Goal: Task Accomplishment & Management: Use online tool/utility

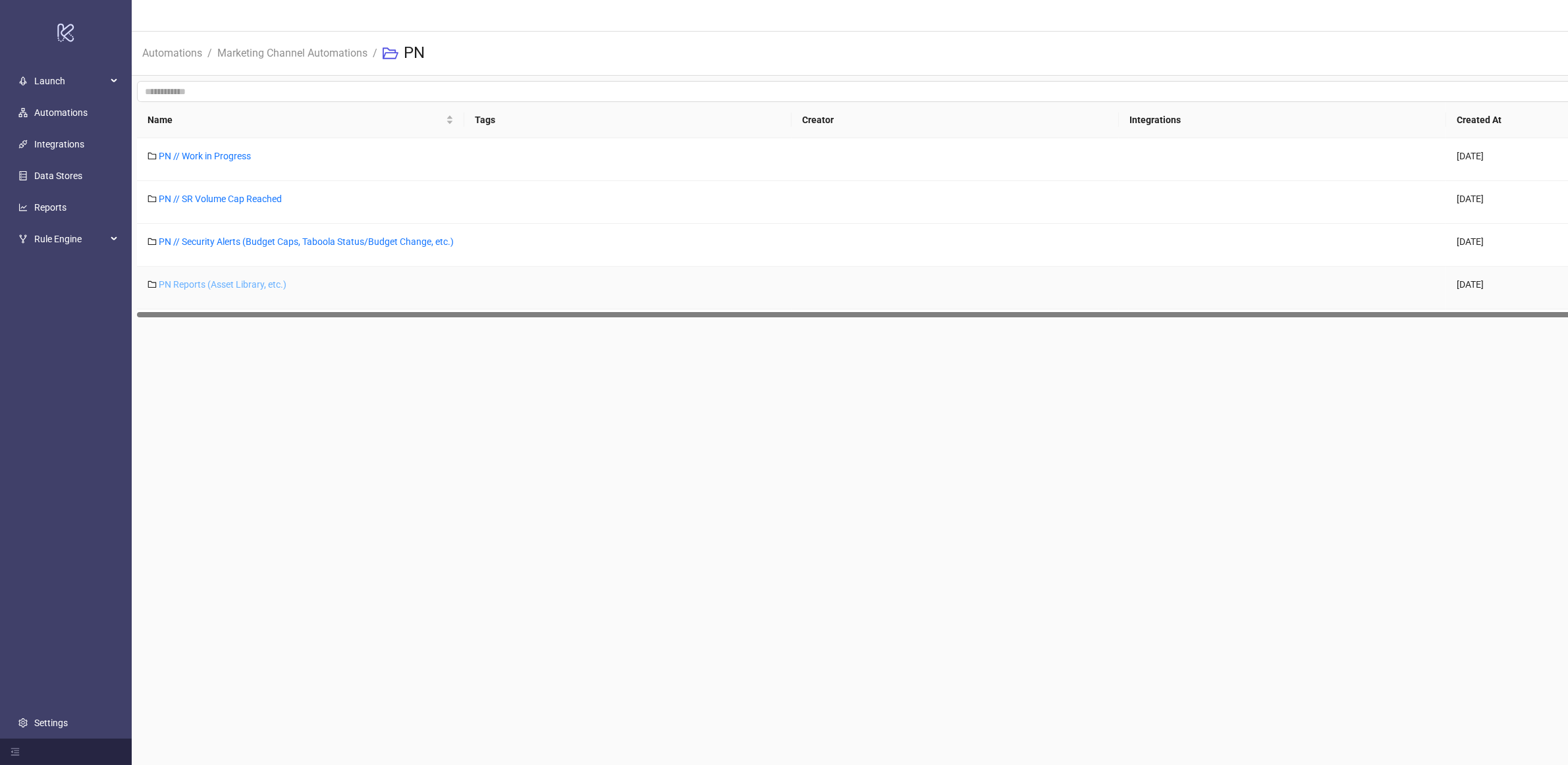
click at [239, 290] on link "PN Reports (Asset Library, etc.)" at bounding box center [222, 285] width 128 height 10
click at [259, 242] on link "PN // Security Alerts (Budget Caps, Taboola Status/Budget Change, etc.)" at bounding box center [306, 242] width 295 height 10
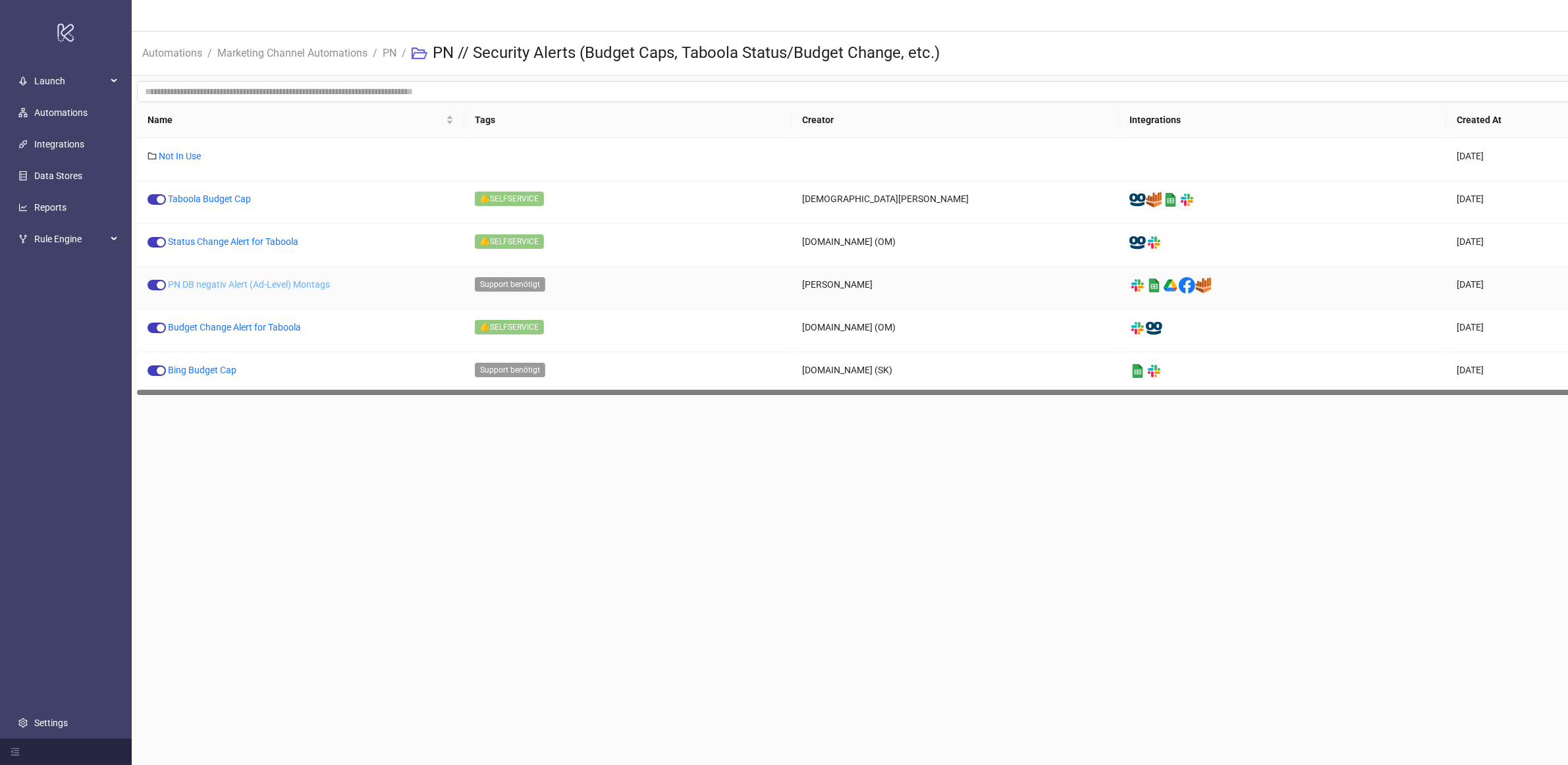
click at [303, 286] on link "PN DB negativ Alert (Ad-Level) Montags" at bounding box center [249, 285] width 162 height 10
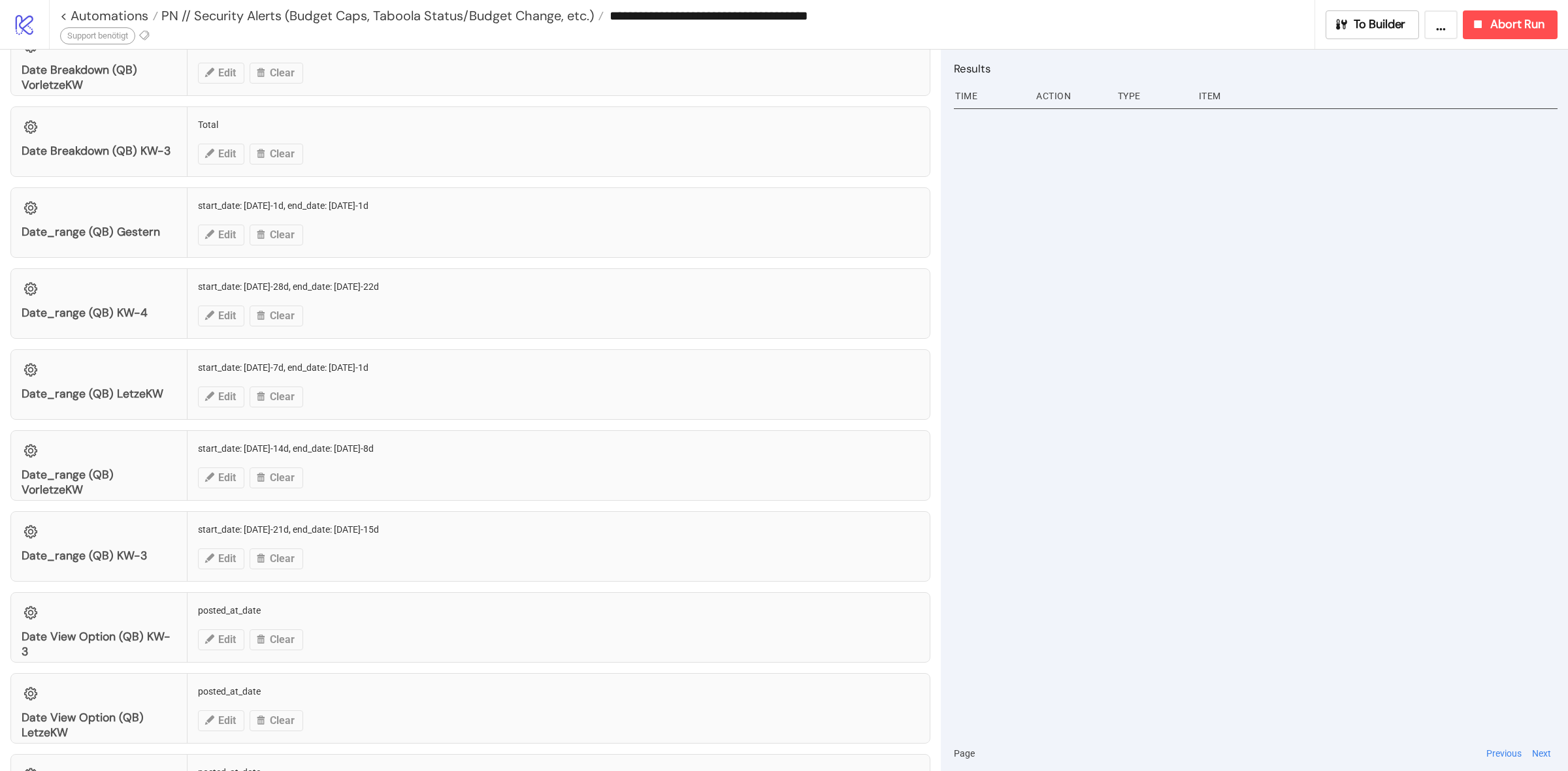
scroll to position [1365, 0]
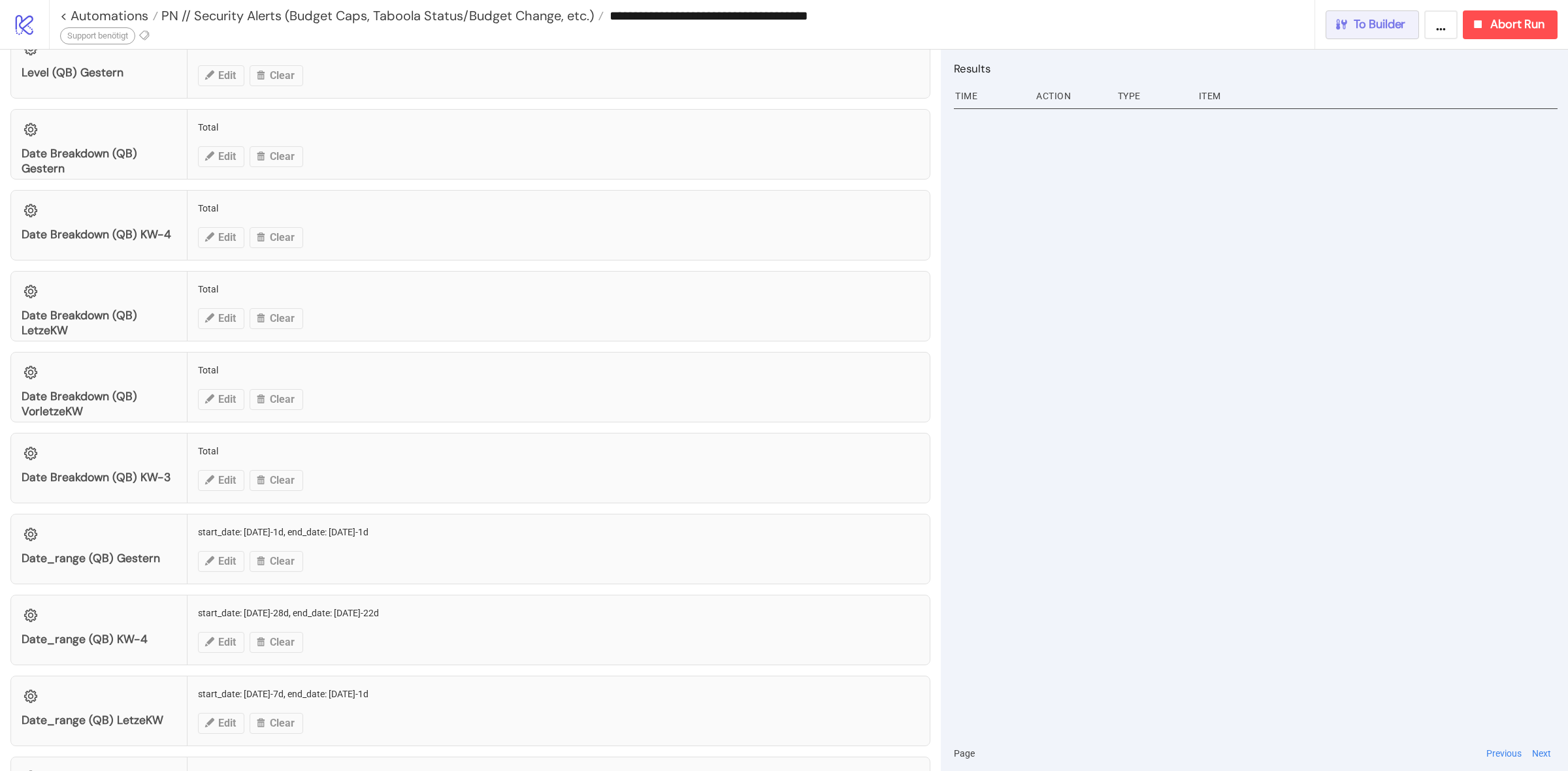
click at [1379, 24] on span "To Builder" at bounding box center [1379, 24] width 52 height 15
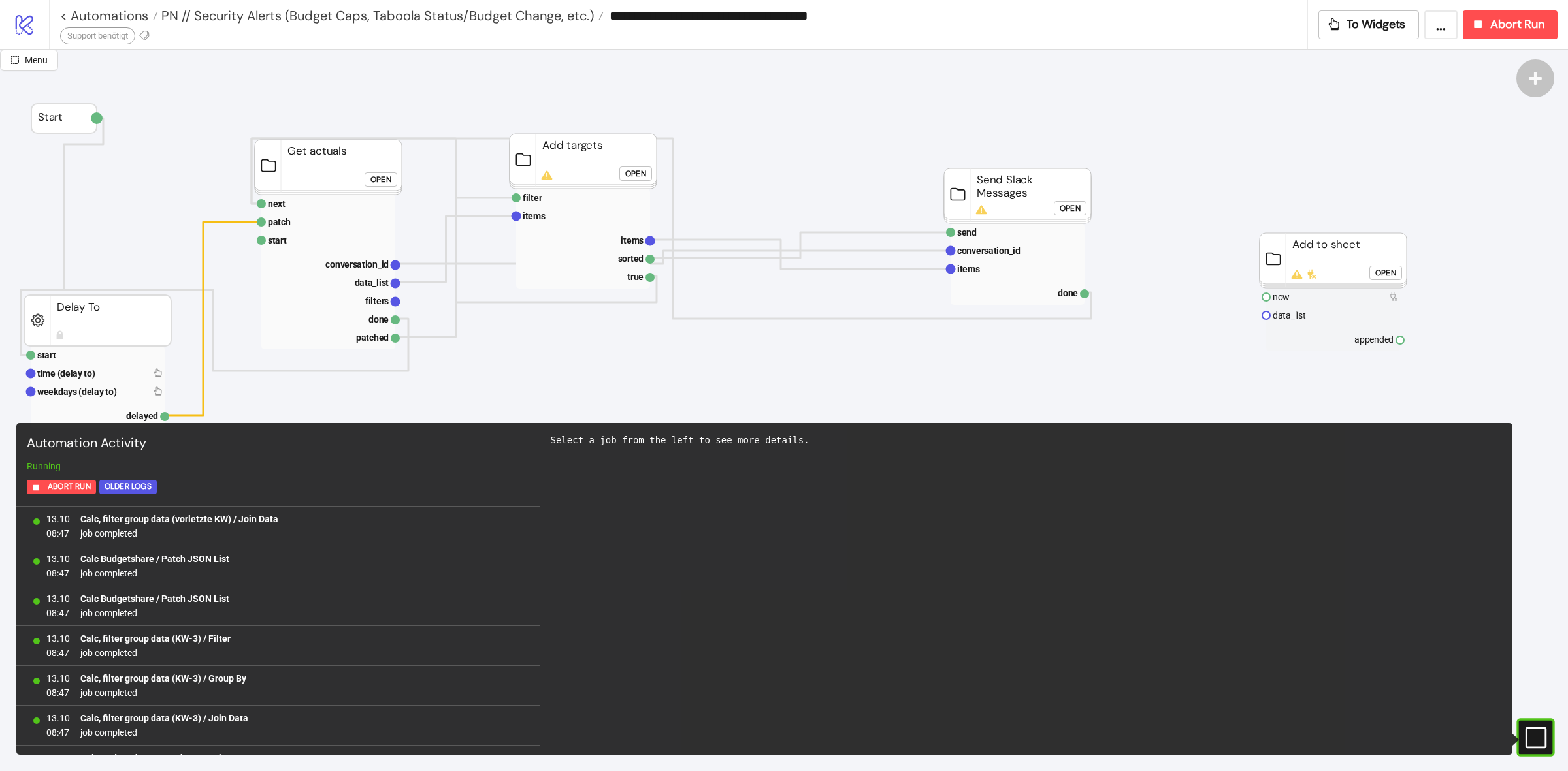
scroll to position [1111, 0]
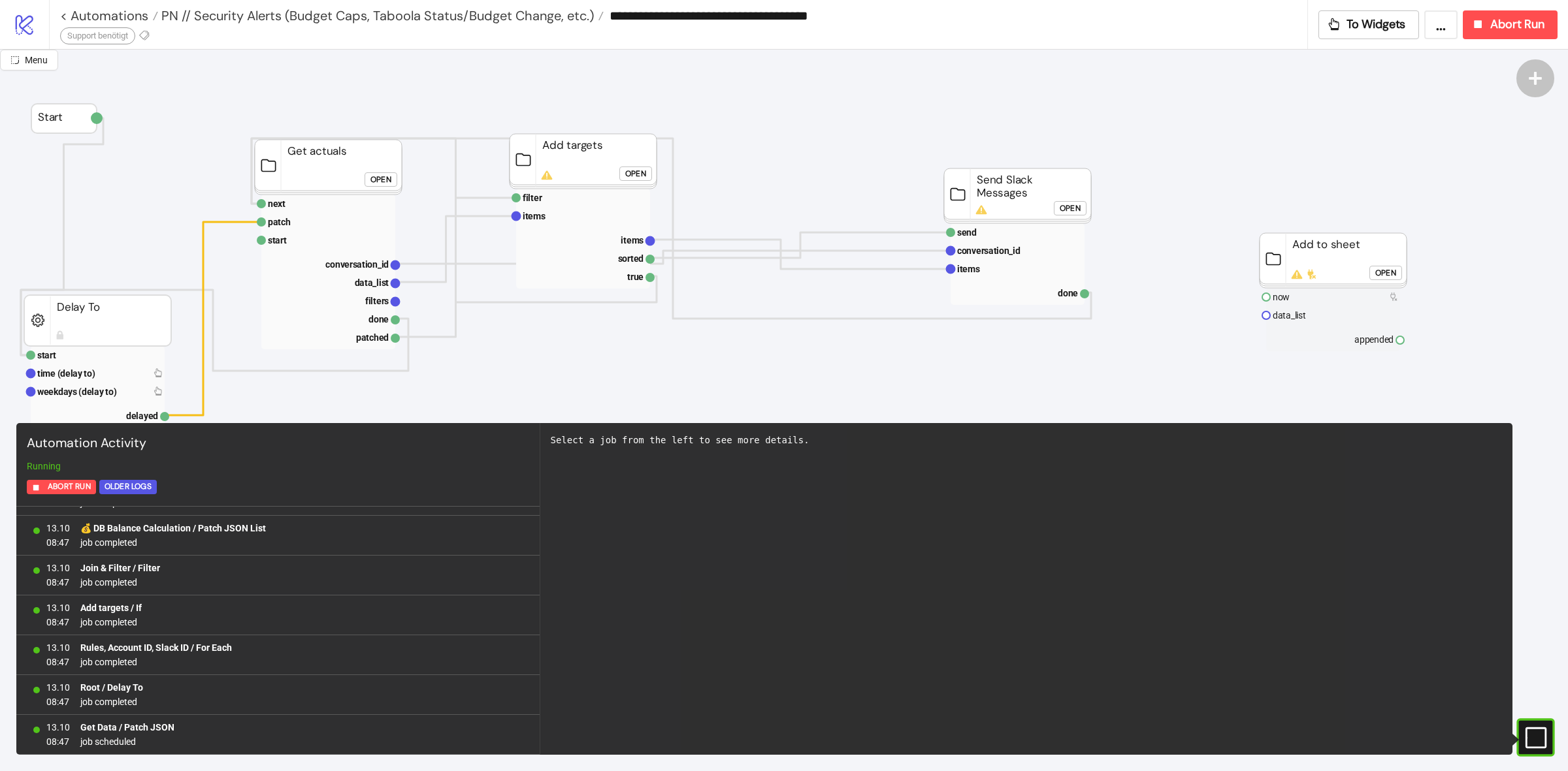
click at [1523, 727] on div "#e9k1n36qviq57_to { animation: e9k1n36qviq57_to__to 2000ms linear infinite norm…" at bounding box center [1535, 736] width 38 height 38
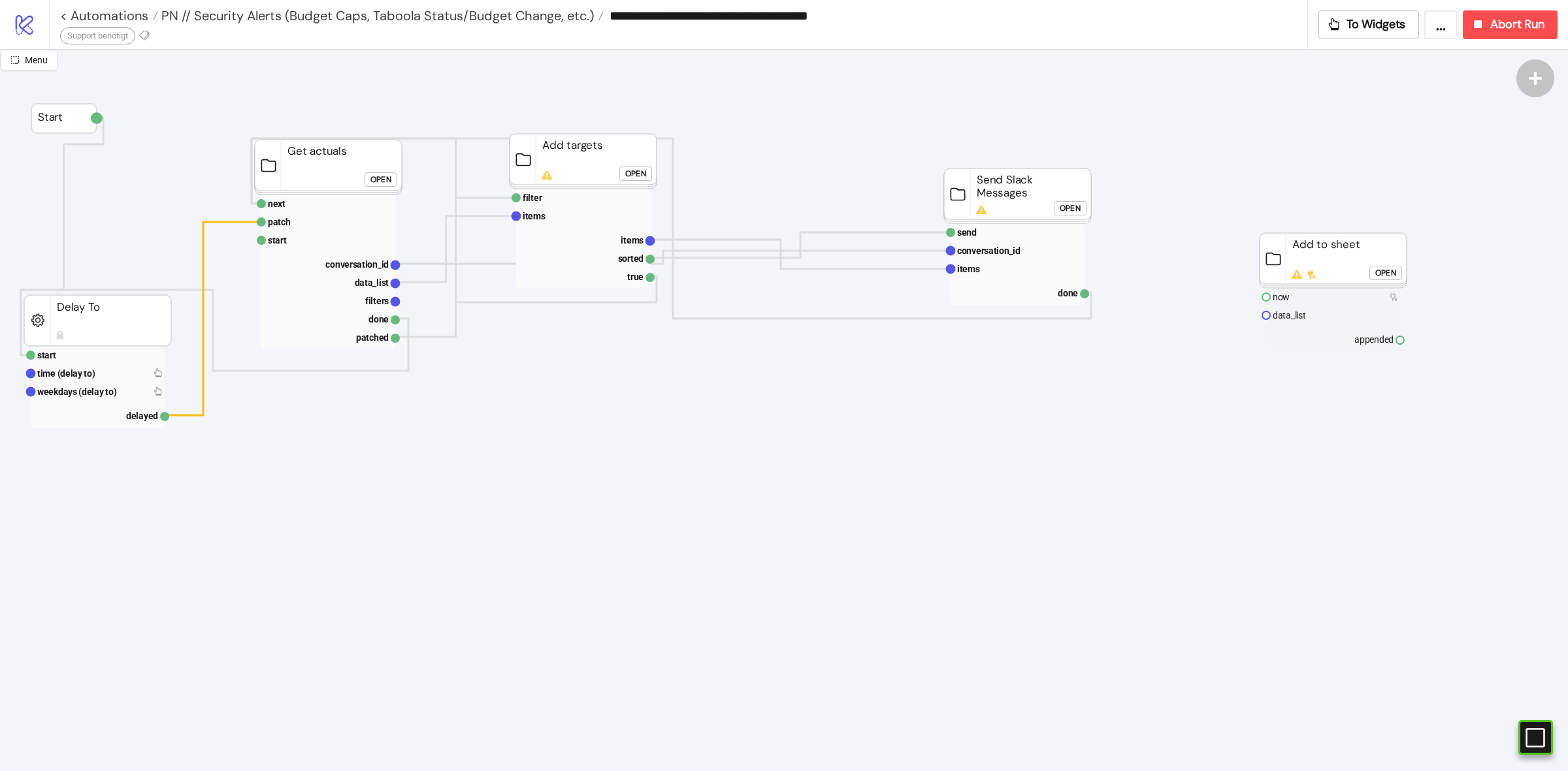
click at [1056, 206] on button "Open" at bounding box center [1070, 208] width 32 height 14
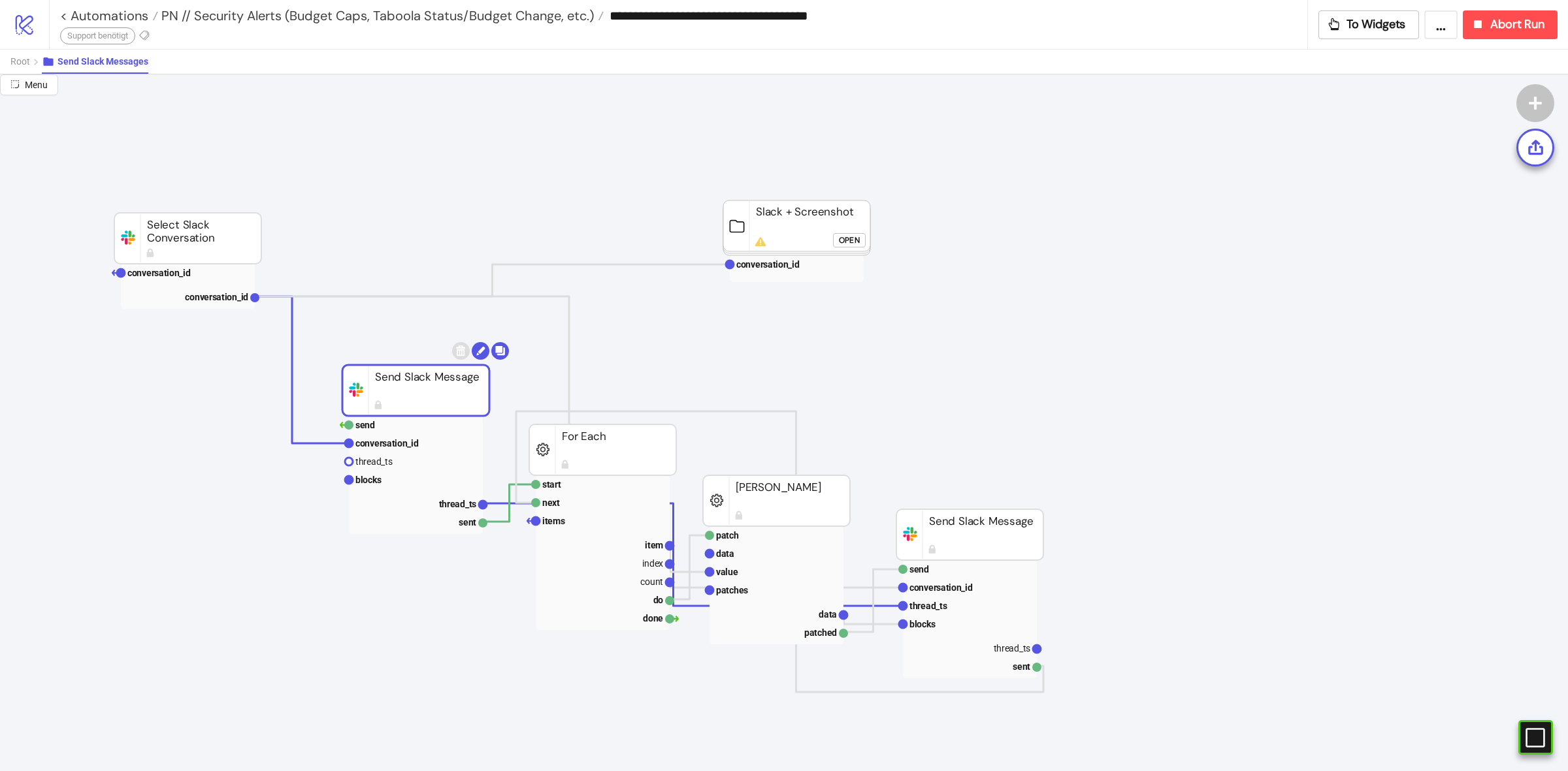
drag, startPoint x: 398, startPoint y: 377, endPoint x: 364, endPoint y: 374, distance: 34.1
click at [361, 374] on rect at bounding box center [415, 390] width 147 height 51
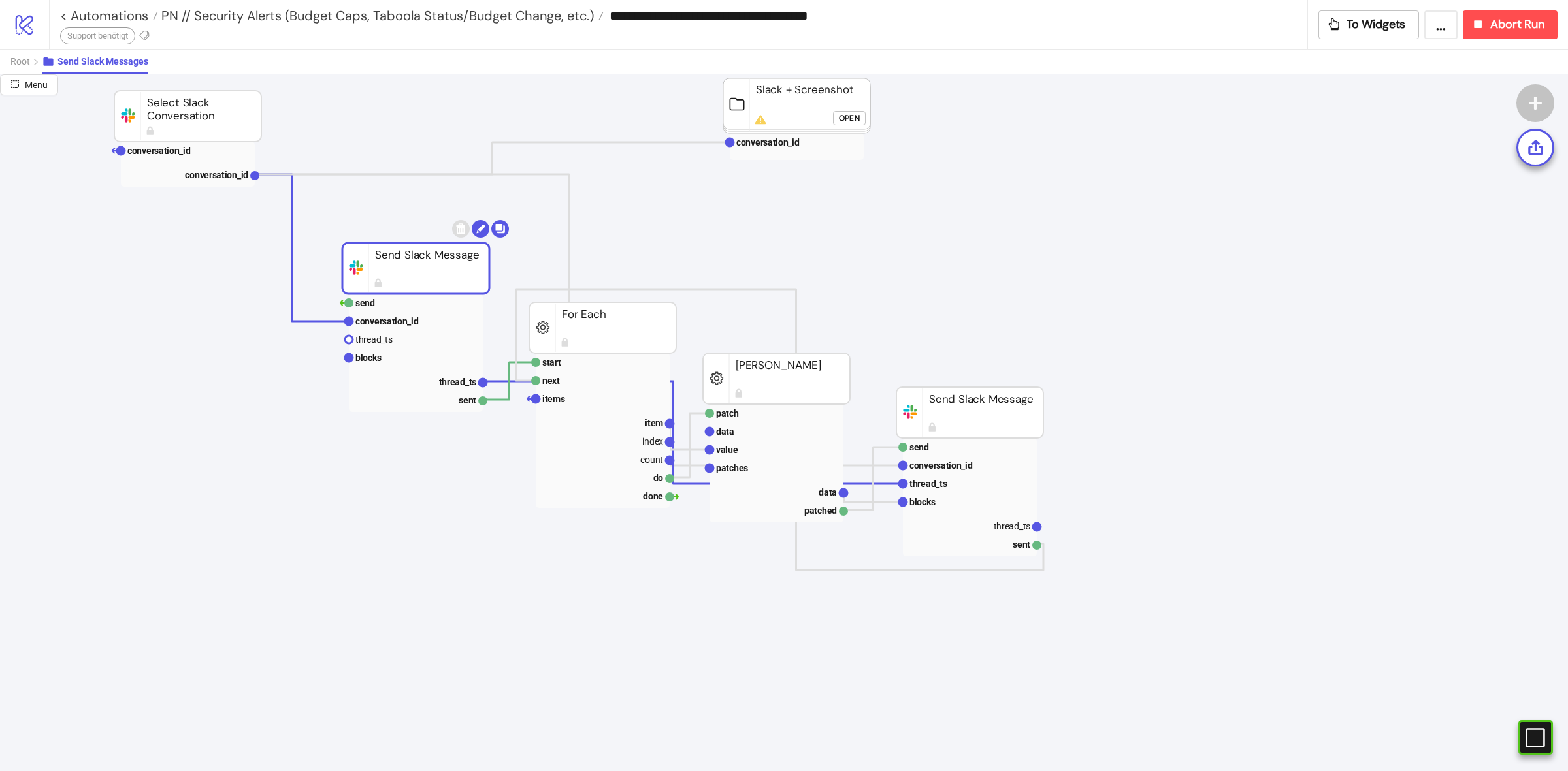
scroll to position [0, 0]
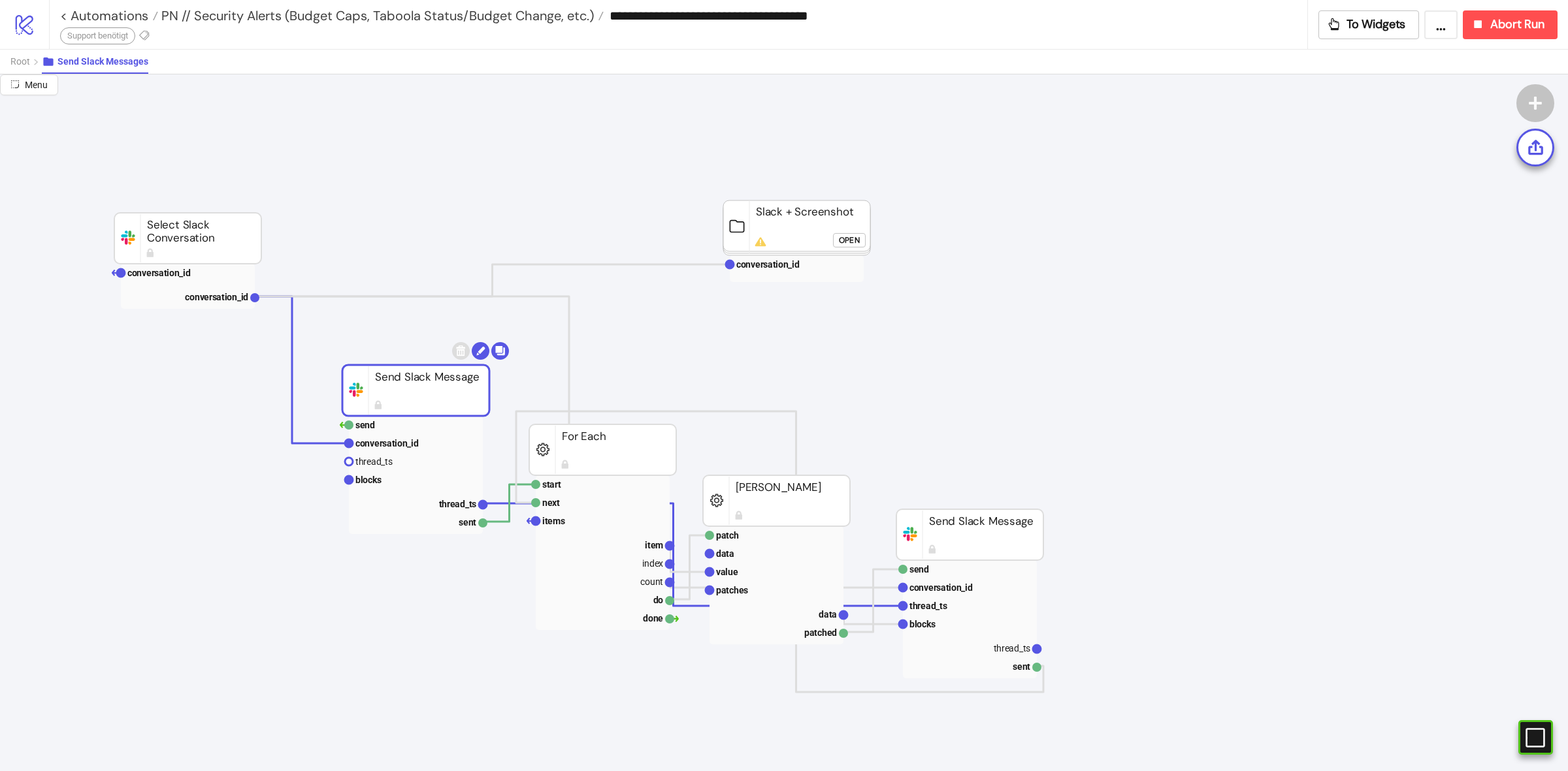
click at [616, 444] on rect at bounding box center [602, 450] width 147 height 51
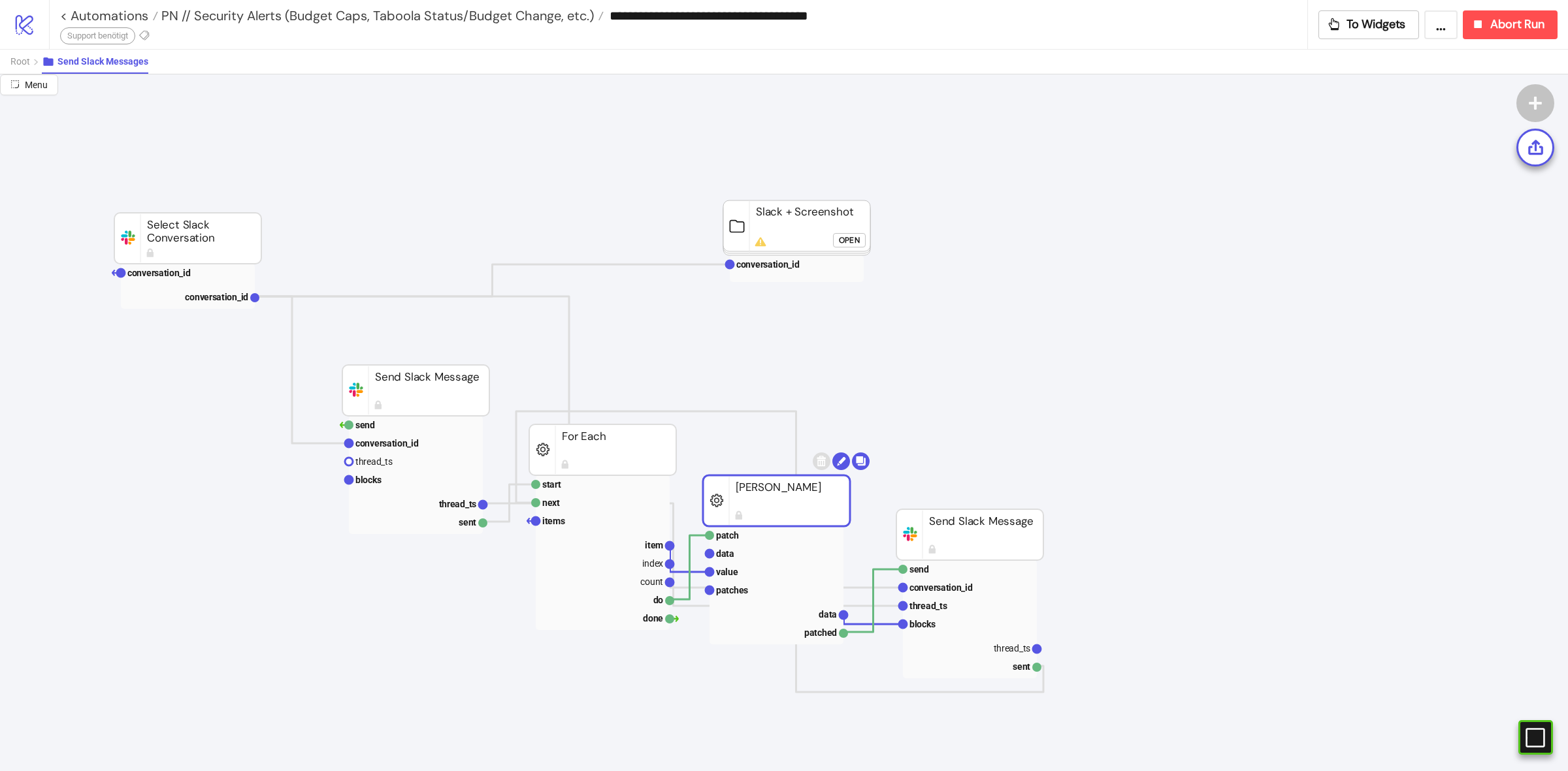
click at [794, 507] on rect at bounding box center [776, 500] width 147 height 51
click at [1009, 545] on rect at bounding box center [969, 534] width 147 height 51
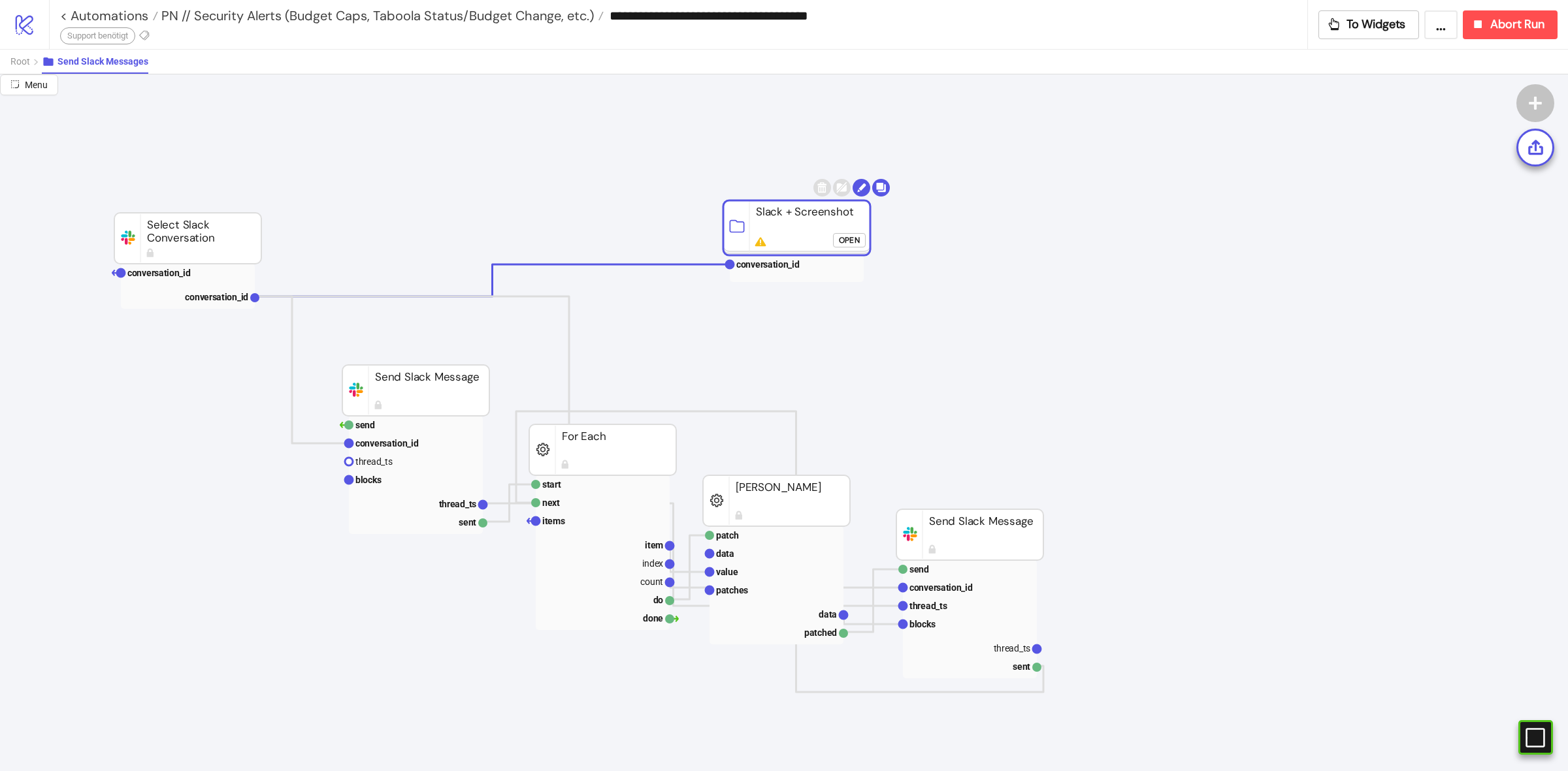
click at [788, 232] on rect at bounding box center [797, 228] width 147 height 55
click at [32, 59] on button "Root" at bounding box center [26, 61] width 32 height 24
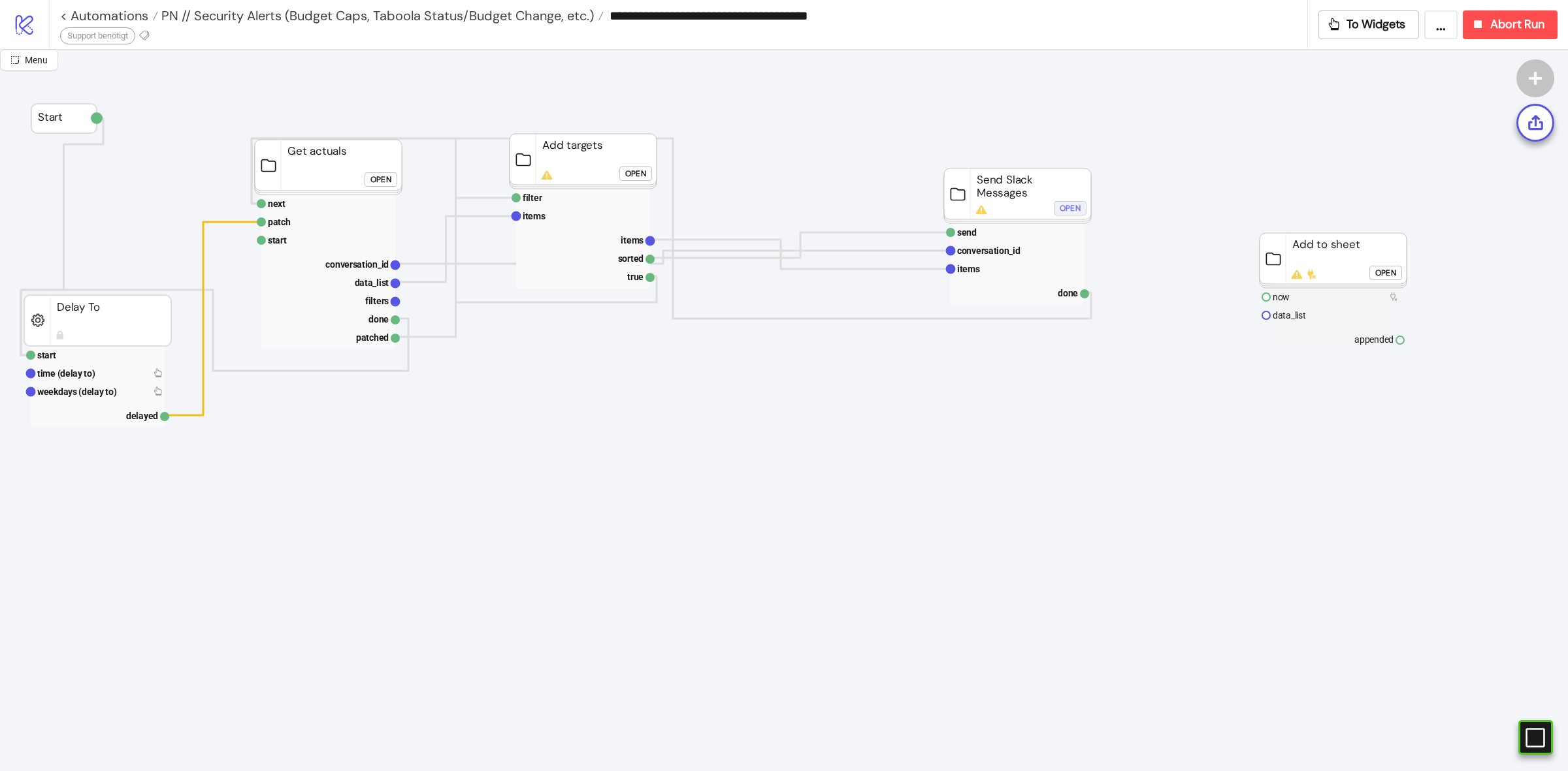
click at [1061, 203] on div "Open" at bounding box center [1070, 209] width 21 height 15
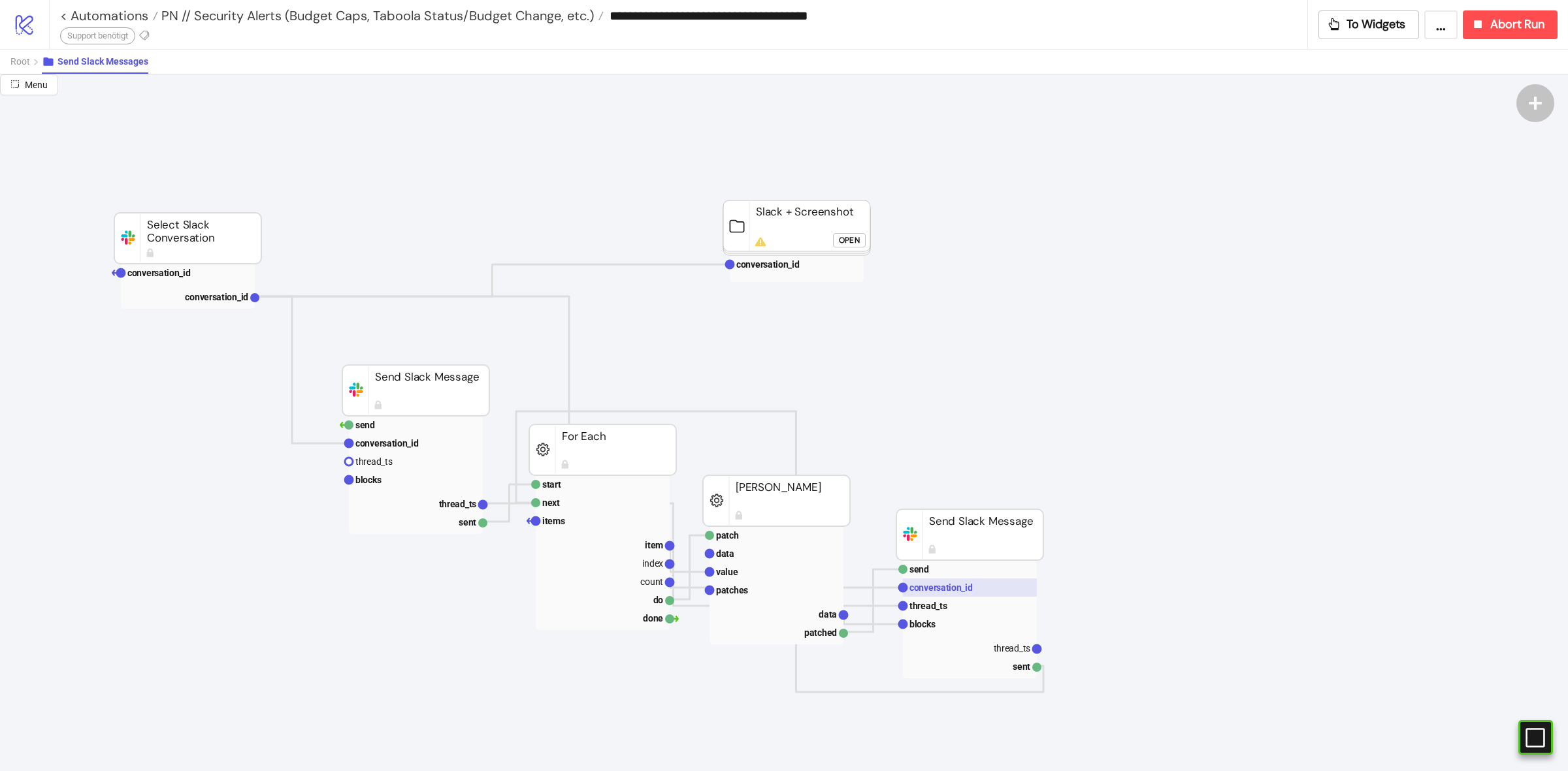
click at [948, 588] on text "conversation_id" at bounding box center [941, 587] width 63 height 10
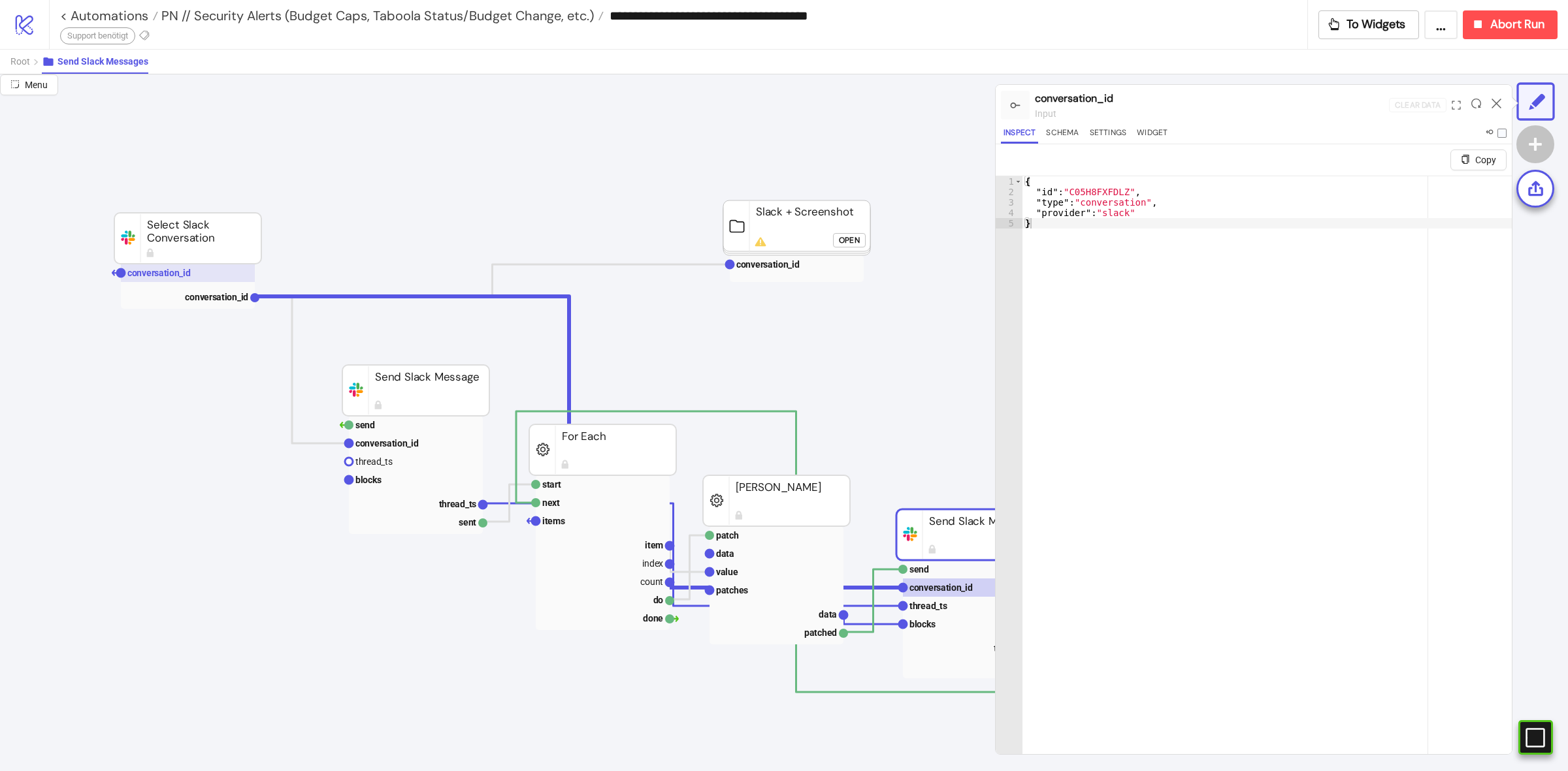
click at [191, 269] on rect at bounding box center [188, 273] width 134 height 18
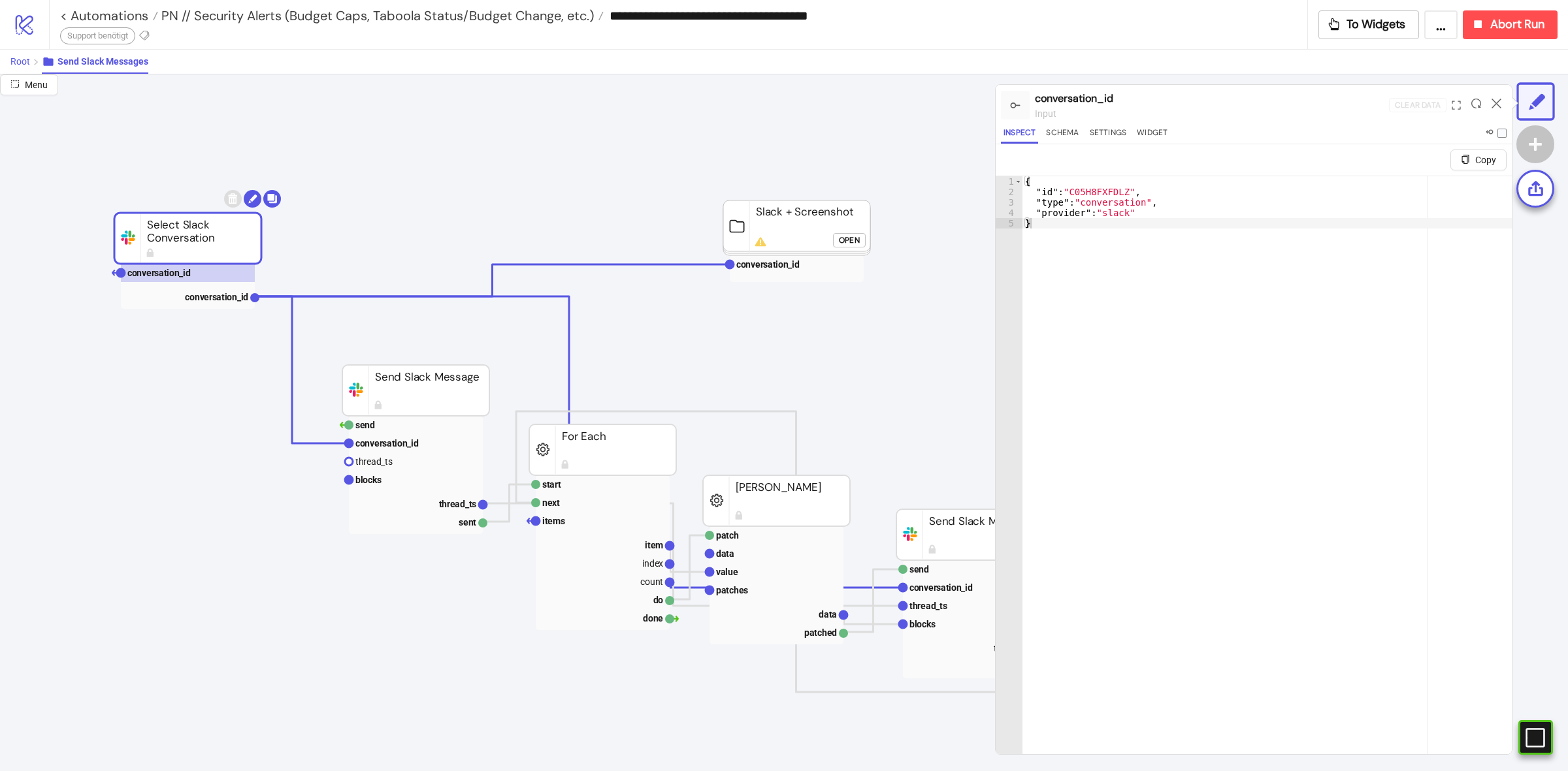
click at [23, 60] on span "Root" at bounding box center [20, 61] width 20 height 10
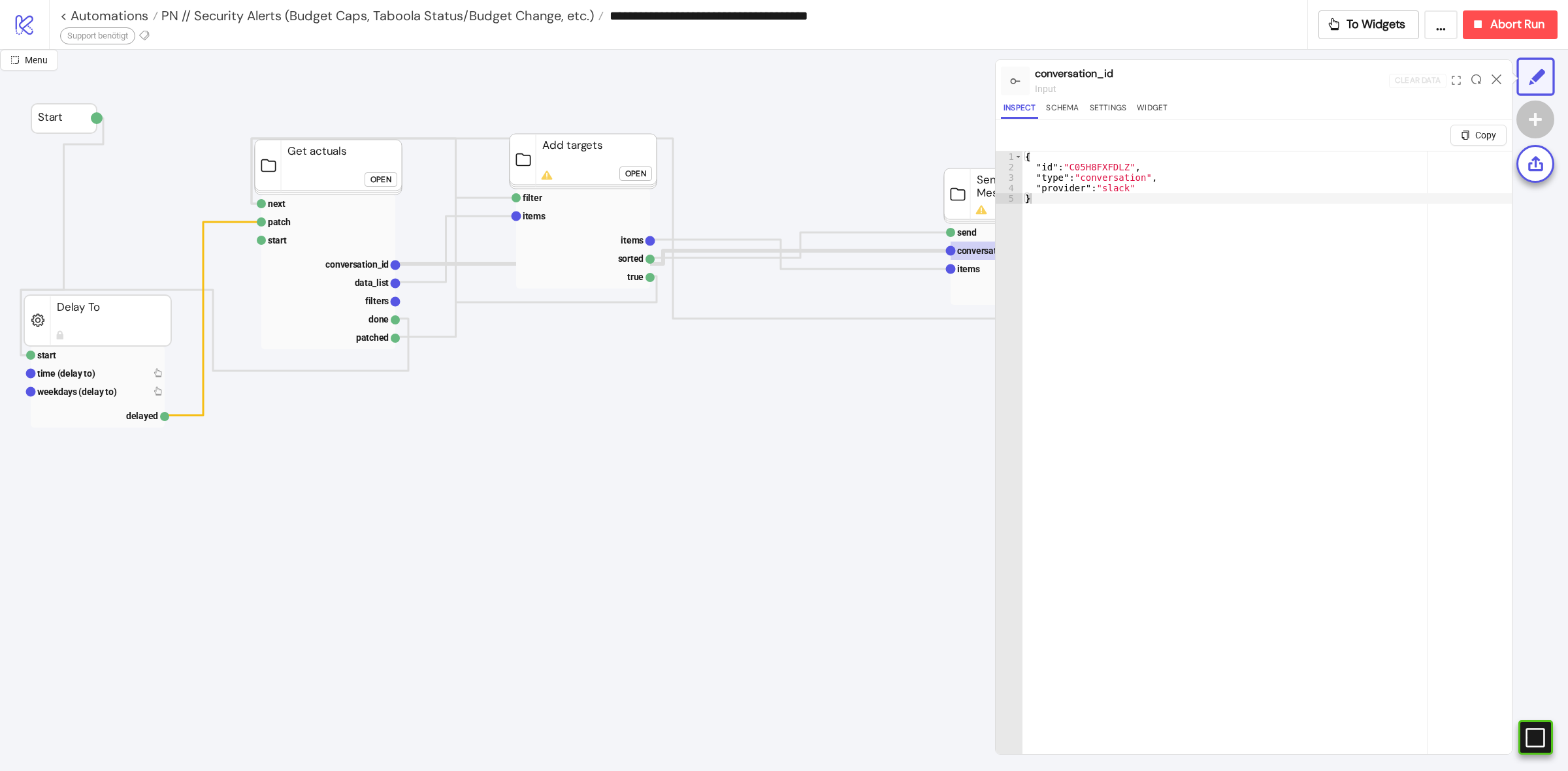
click at [1491, 74] on icon at bounding box center [1496, 79] width 10 height 10
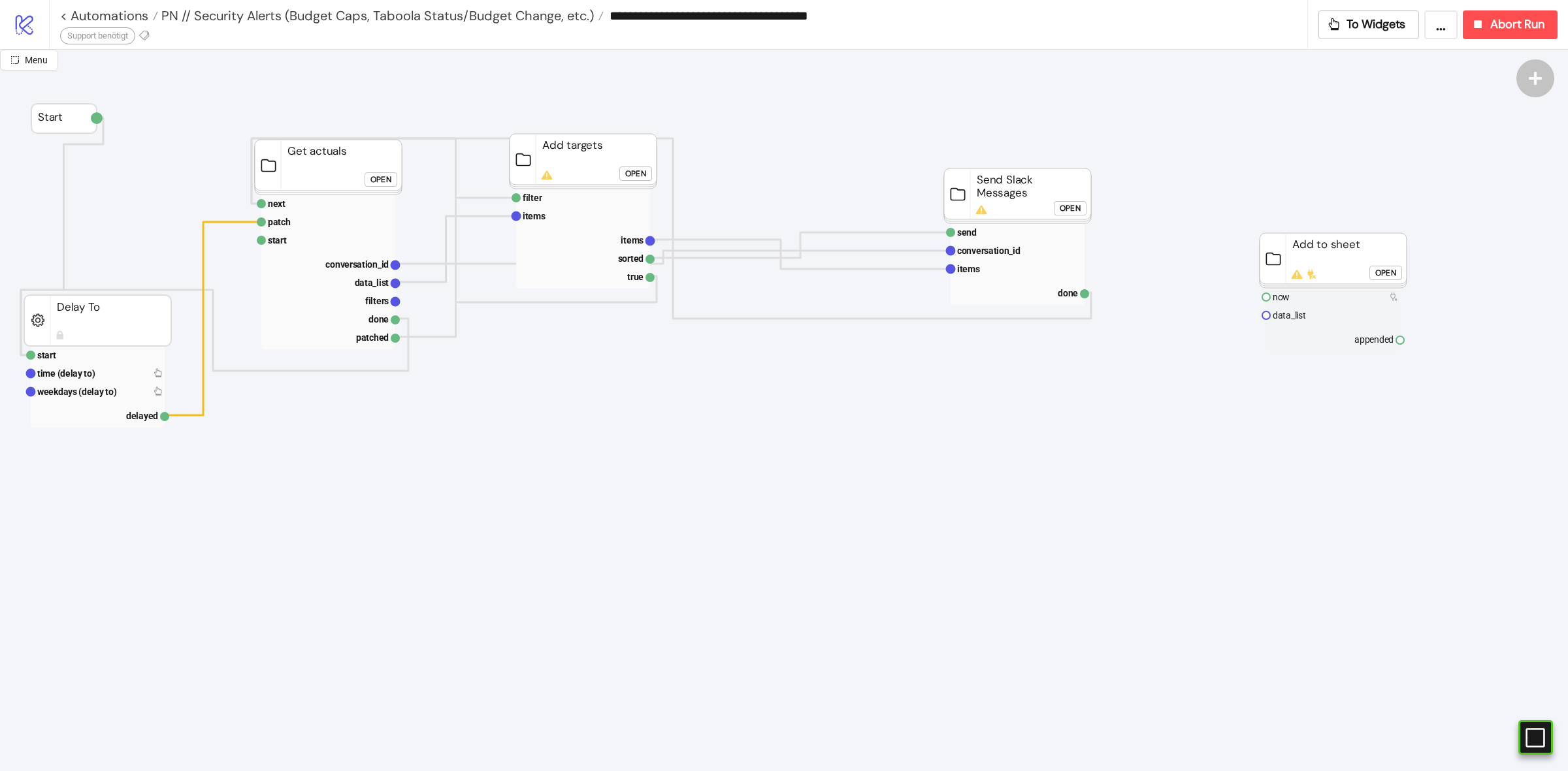
click at [978, 219] on rect at bounding box center [1017, 196] width 147 height 55
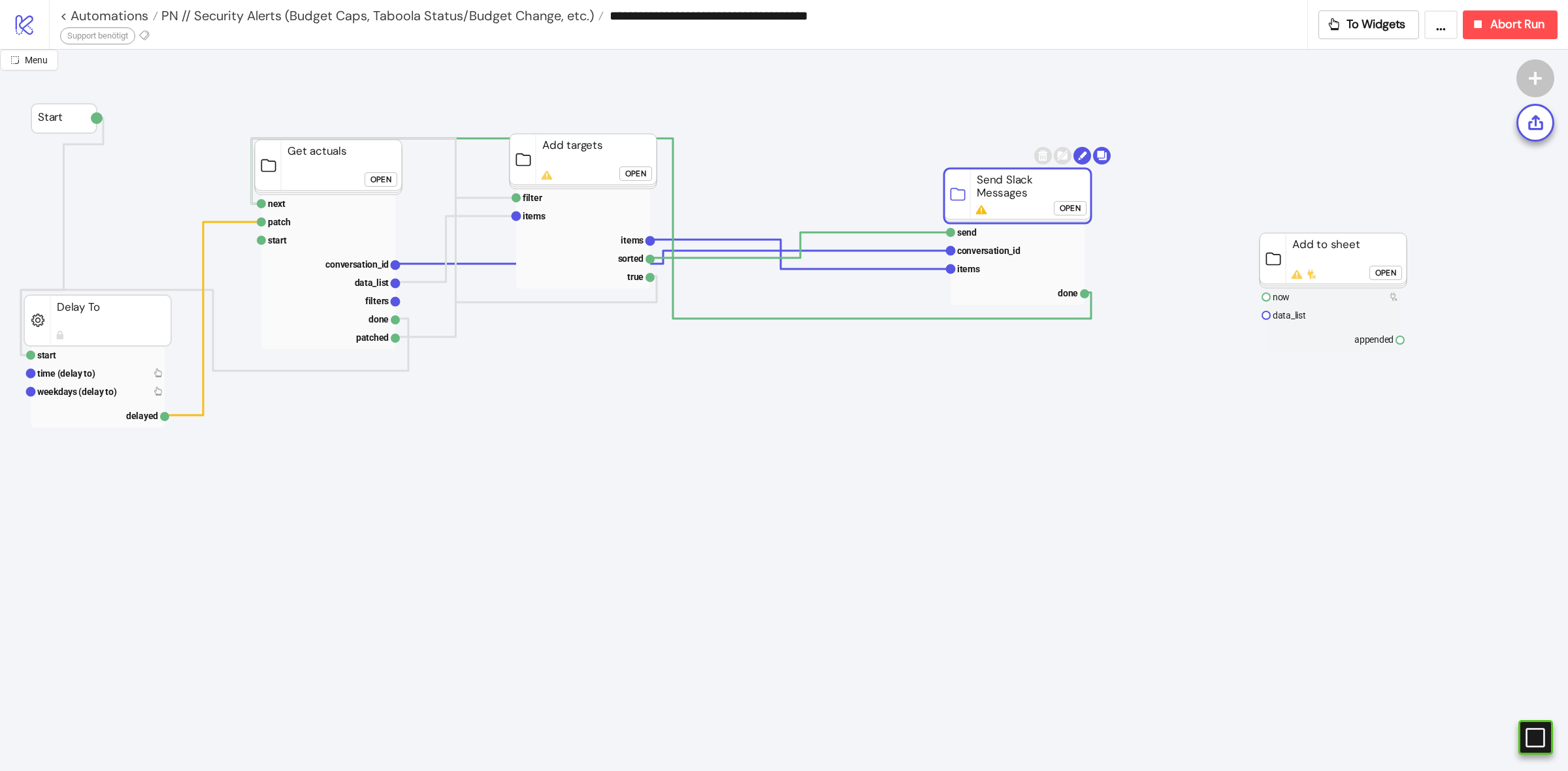
click at [372, 189] on foreignobject "Open" at bounding box center [384, 184] width 39 height 26
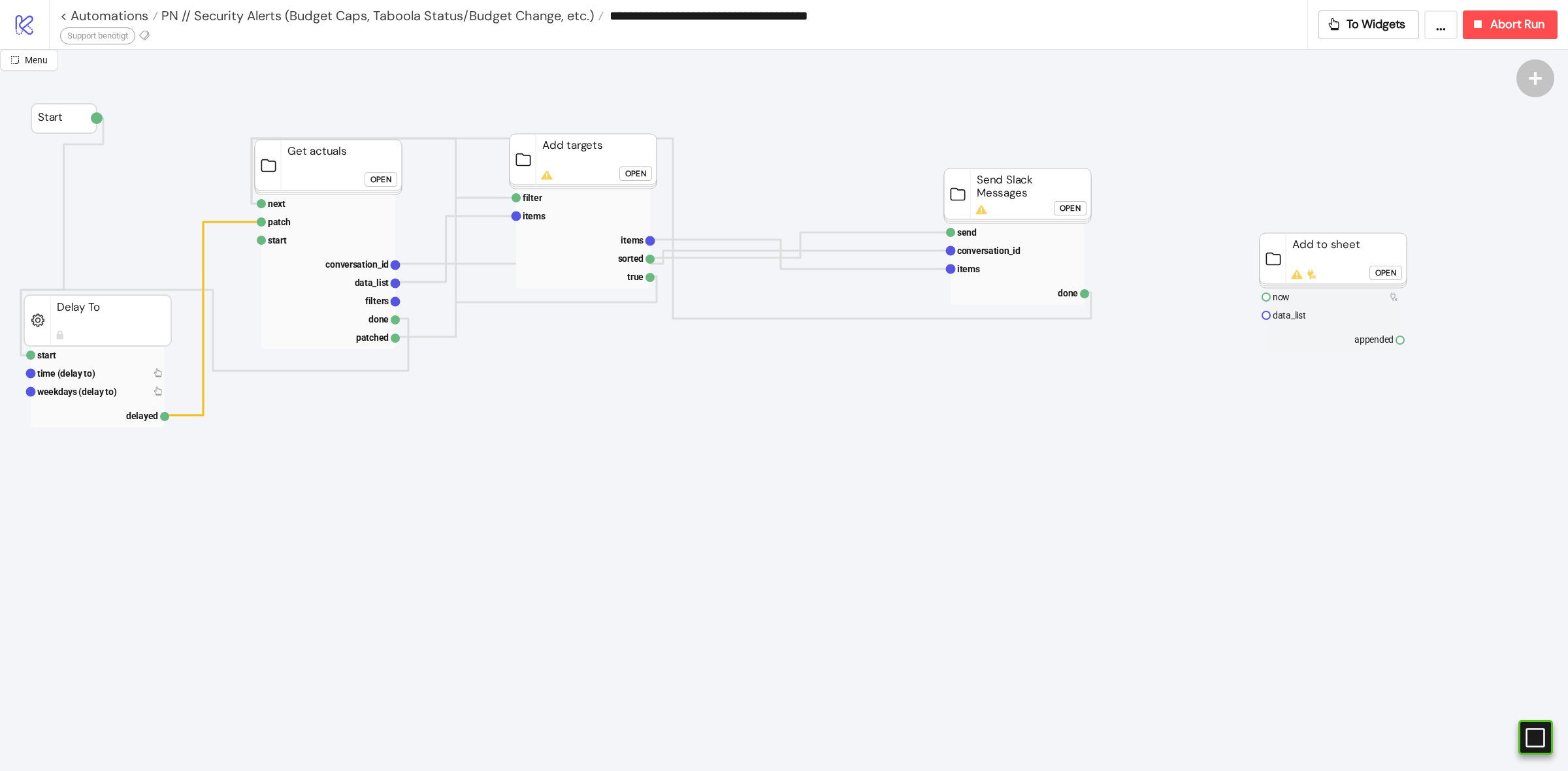
click at [377, 177] on div "Open" at bounding box center [381, 180] width 21 height 15
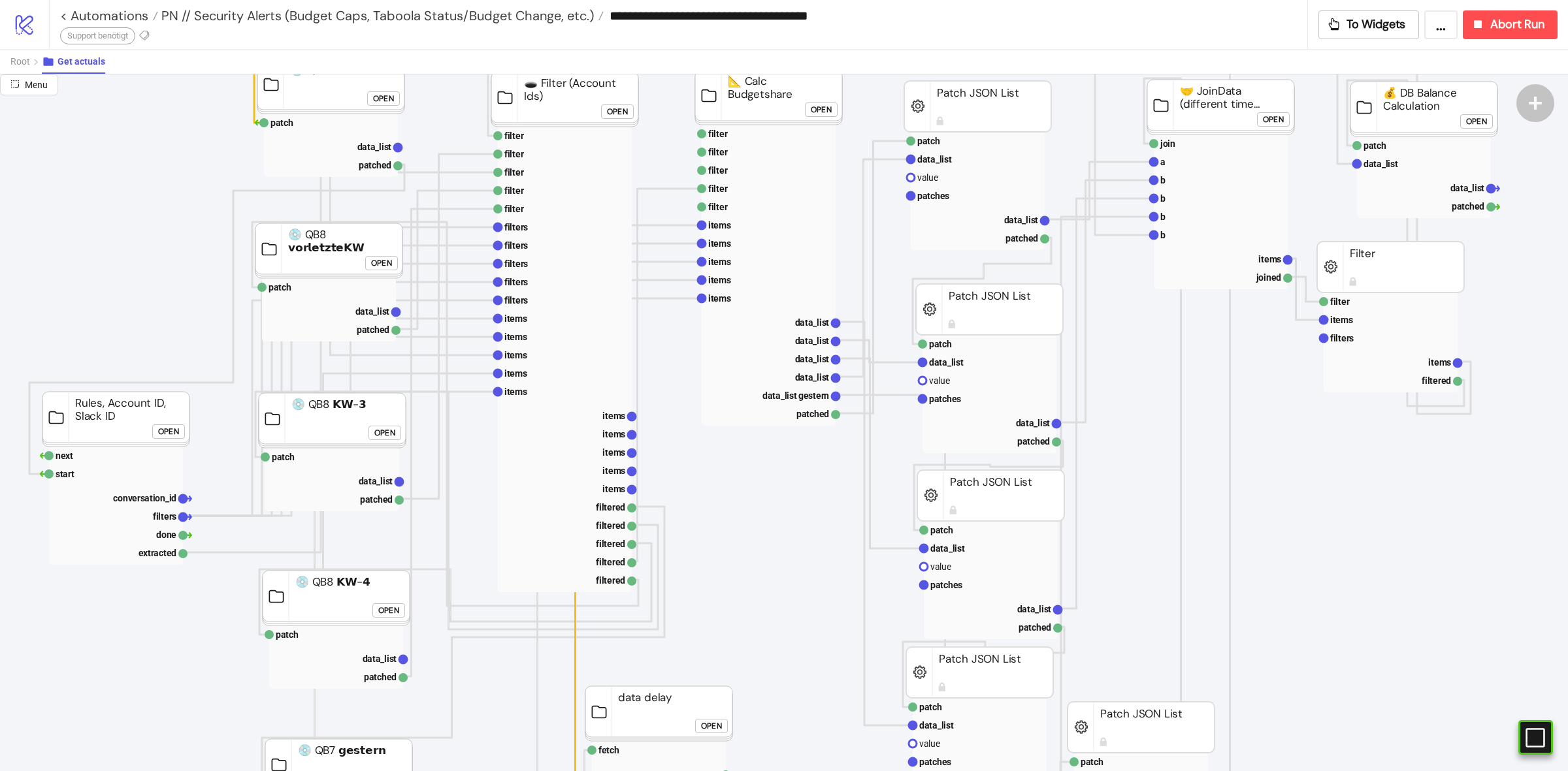
scroll to position [163, 0]
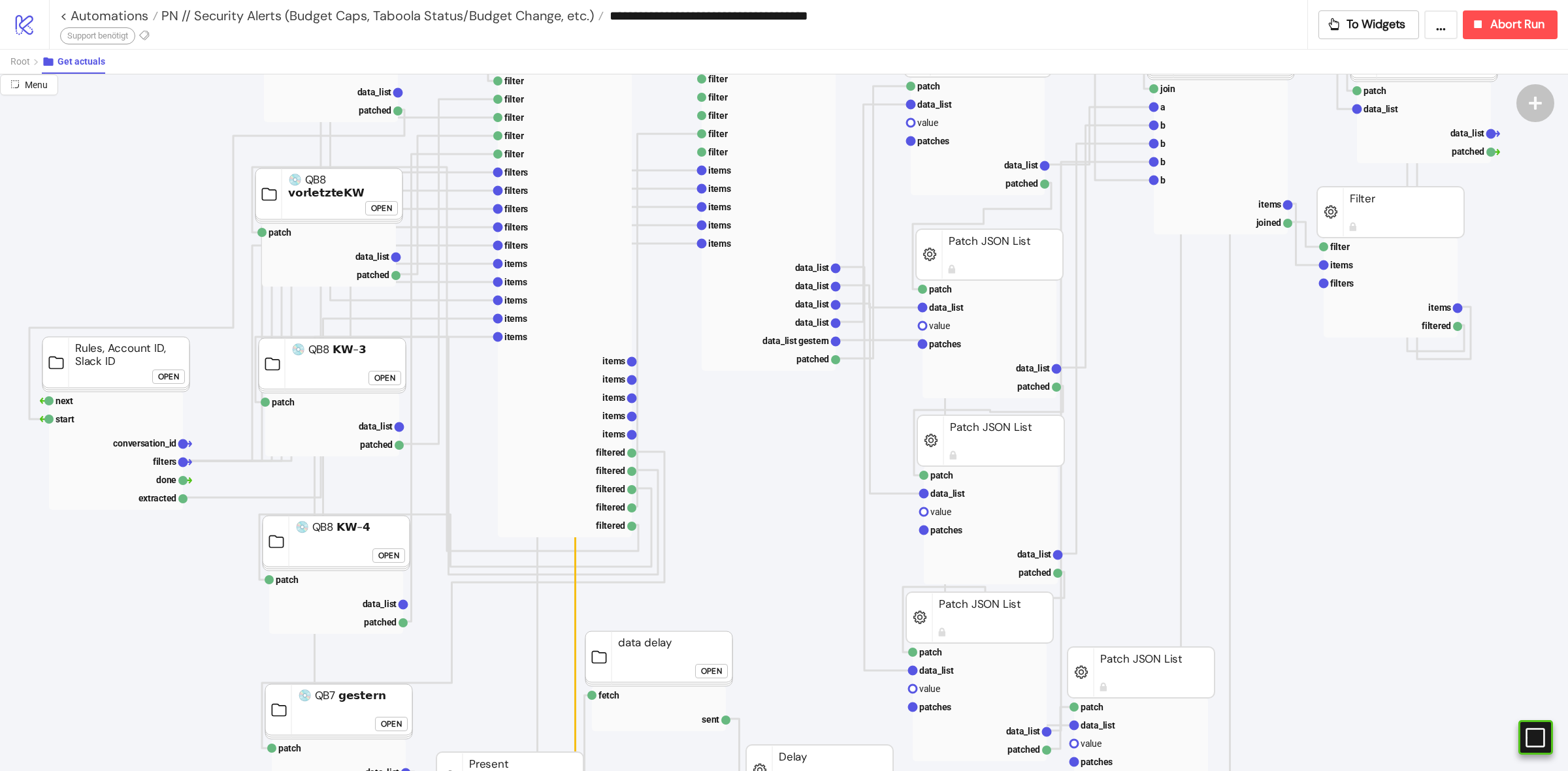
click at [177, 377] on div "Open" at bounding box center [168, 376] width 21 height 15
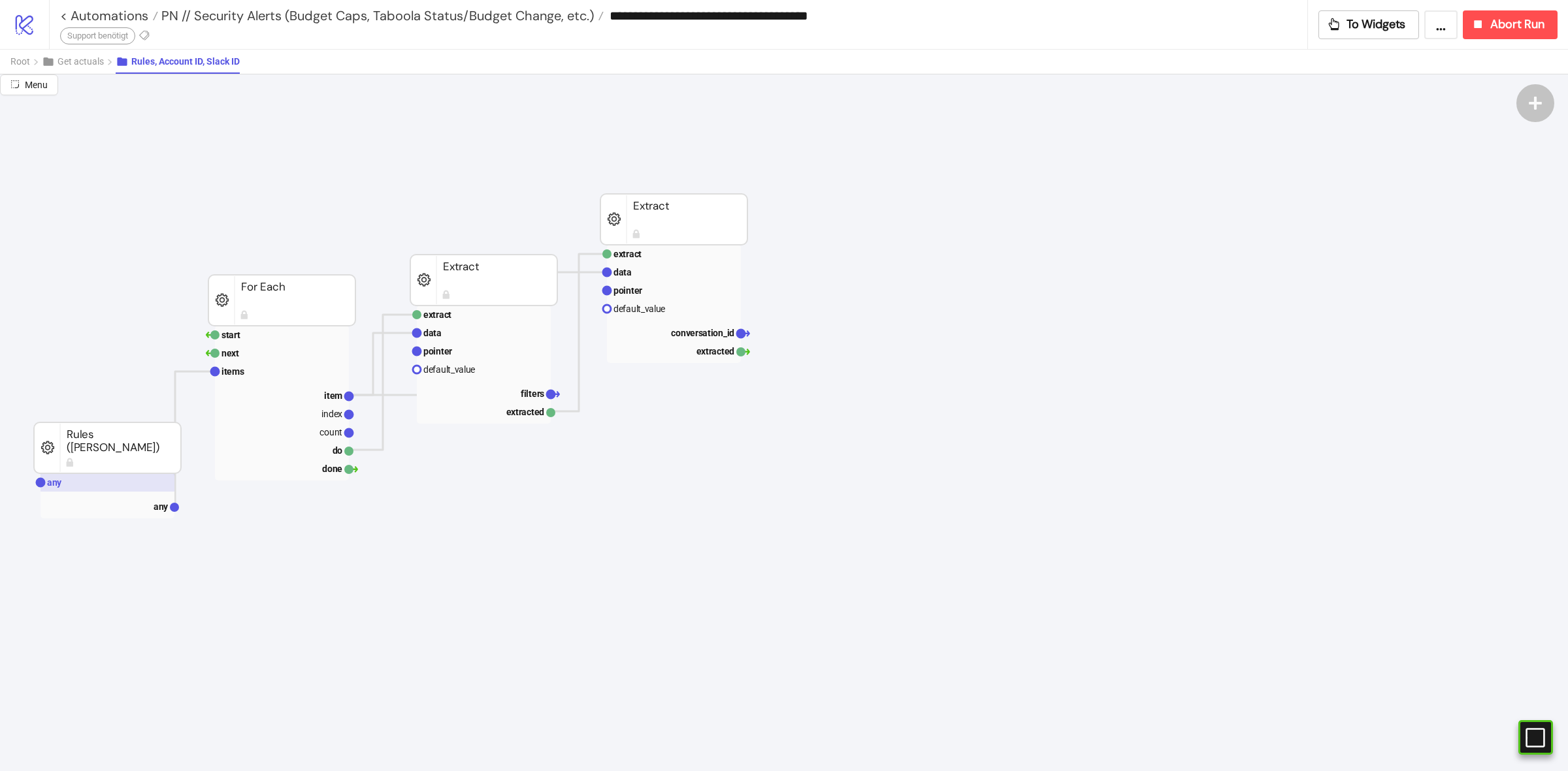
click at [117, 478] on rect at bounding box center [108, 482] width 134 height 18
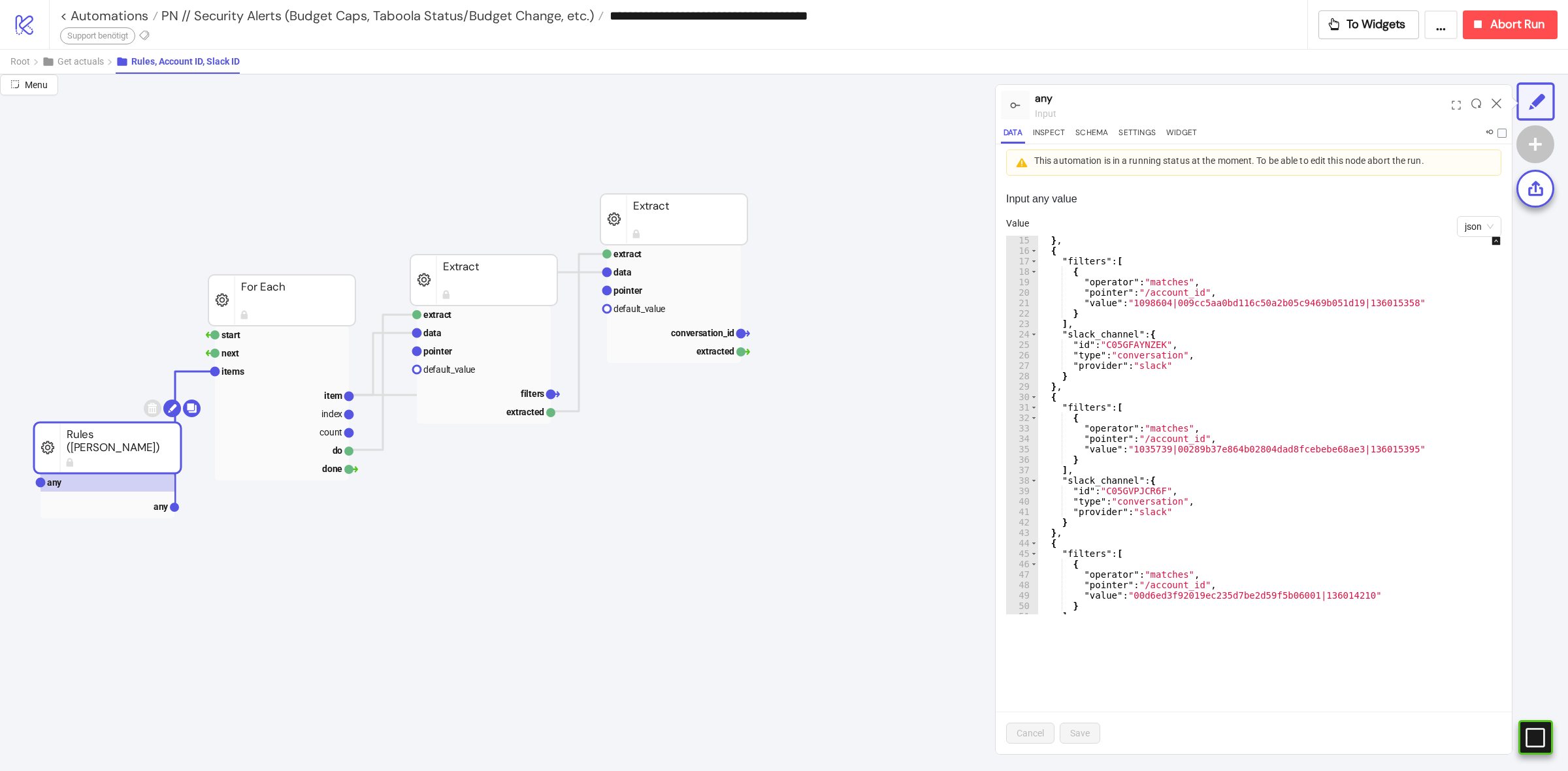
scroll to position [245, 0]
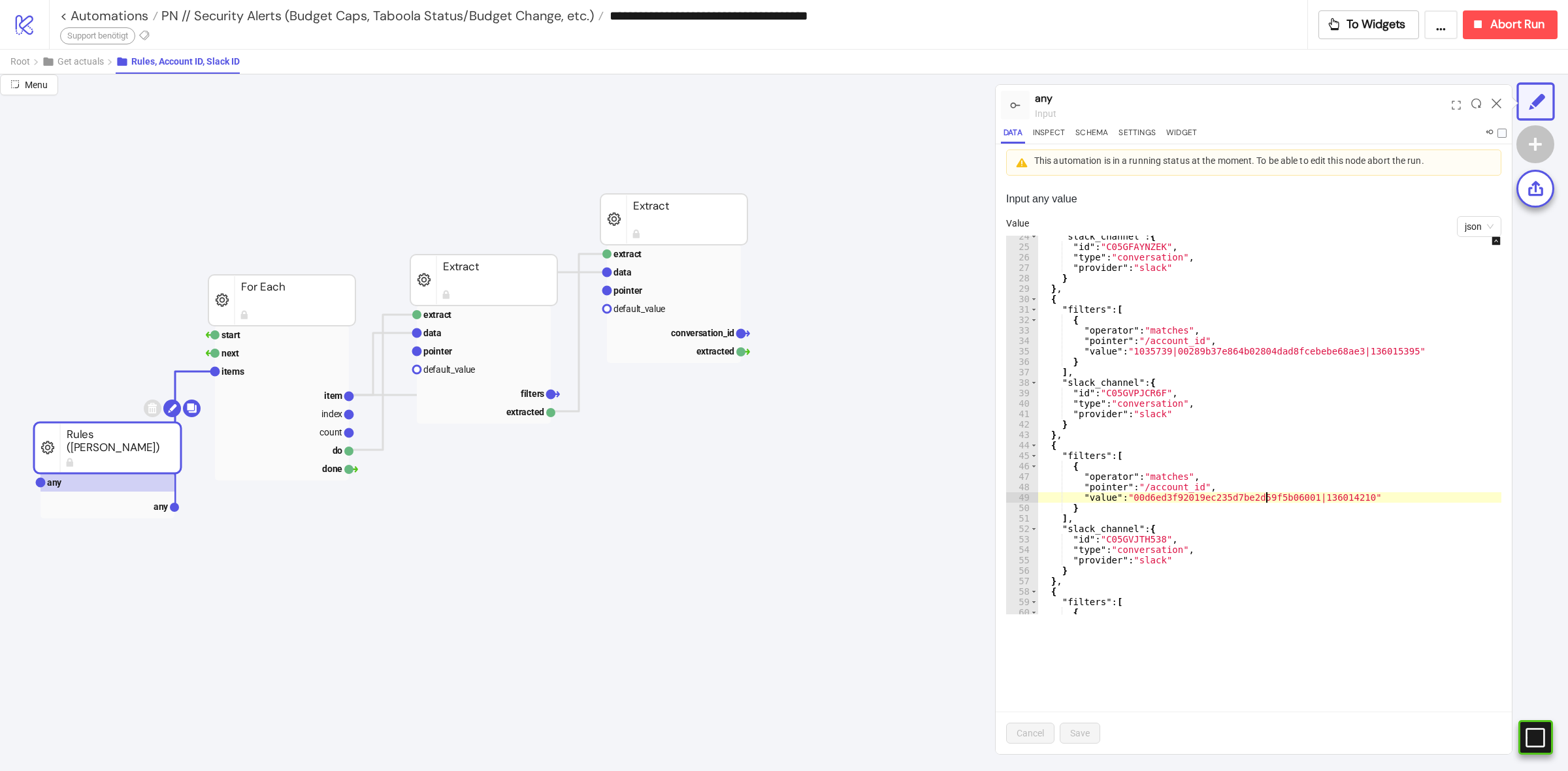
click at [1266, 497] on div ""slack_channel" : { "id" : "C05GFAYNZEK" , "type" : "conversation" , "provider"…" at bounding box center [1279, 431] width 482 height 400
click at [1301, 431] on div ""slack_channel" : { "id" : "C05GFAYNZEK" , "type" : "conversation" , "provider"…" at bounding box center [1279, 431] width 482 height 400
type textarea "**"
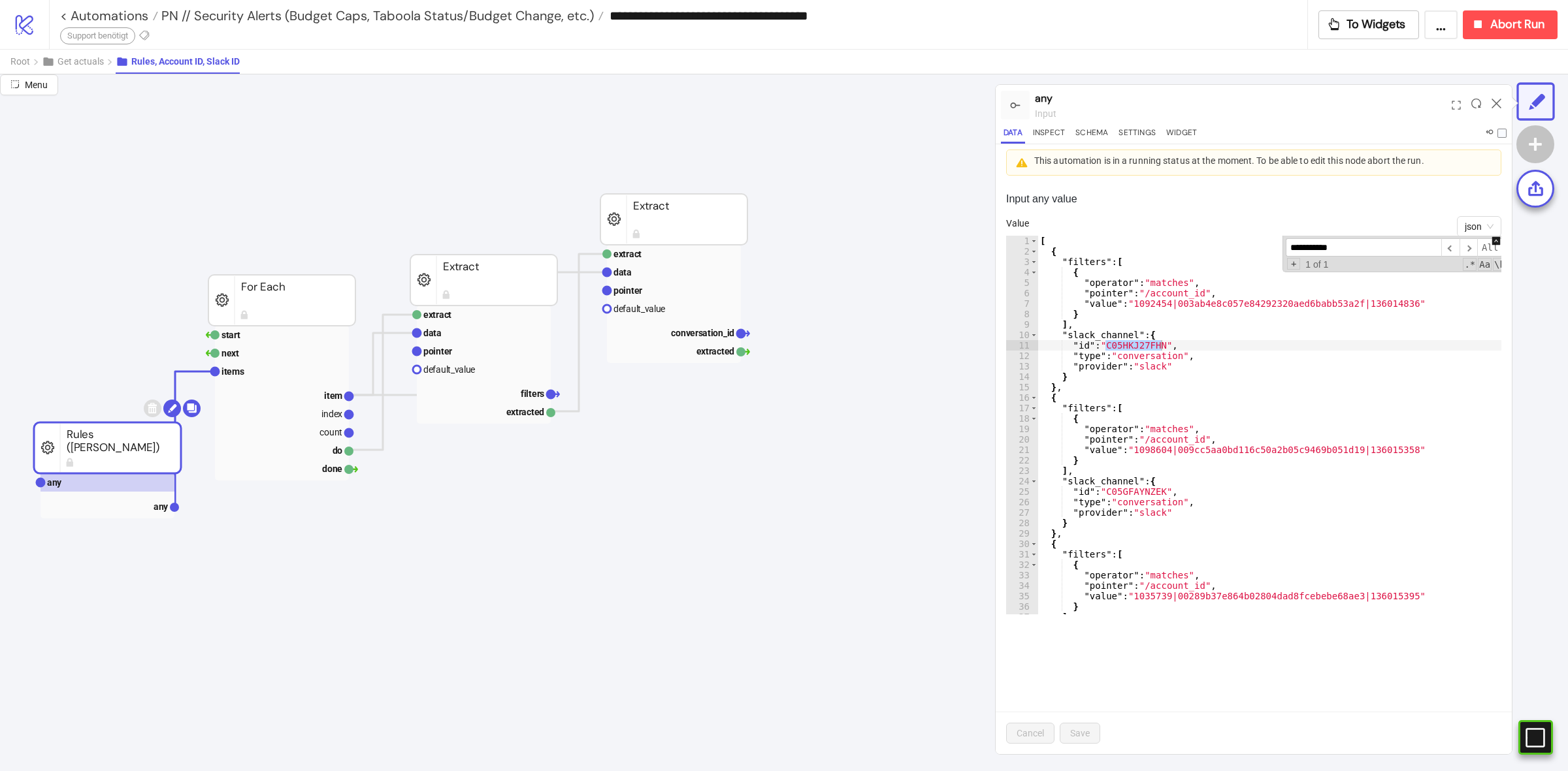
type input "**********"
click at [1205, 308] on div "[ { "filters" : [ { "operator" : "matches" , "pointer" : "/account_id" , "value…" at bounding box center [1279, 436] width 482 height 400
click at [1376, 305] on div "[ { "filters" : [ { "operator" : "matches" , "pointer" : "/account_id" , "value…" at bounding box center [1279, 436] width 482 height 400
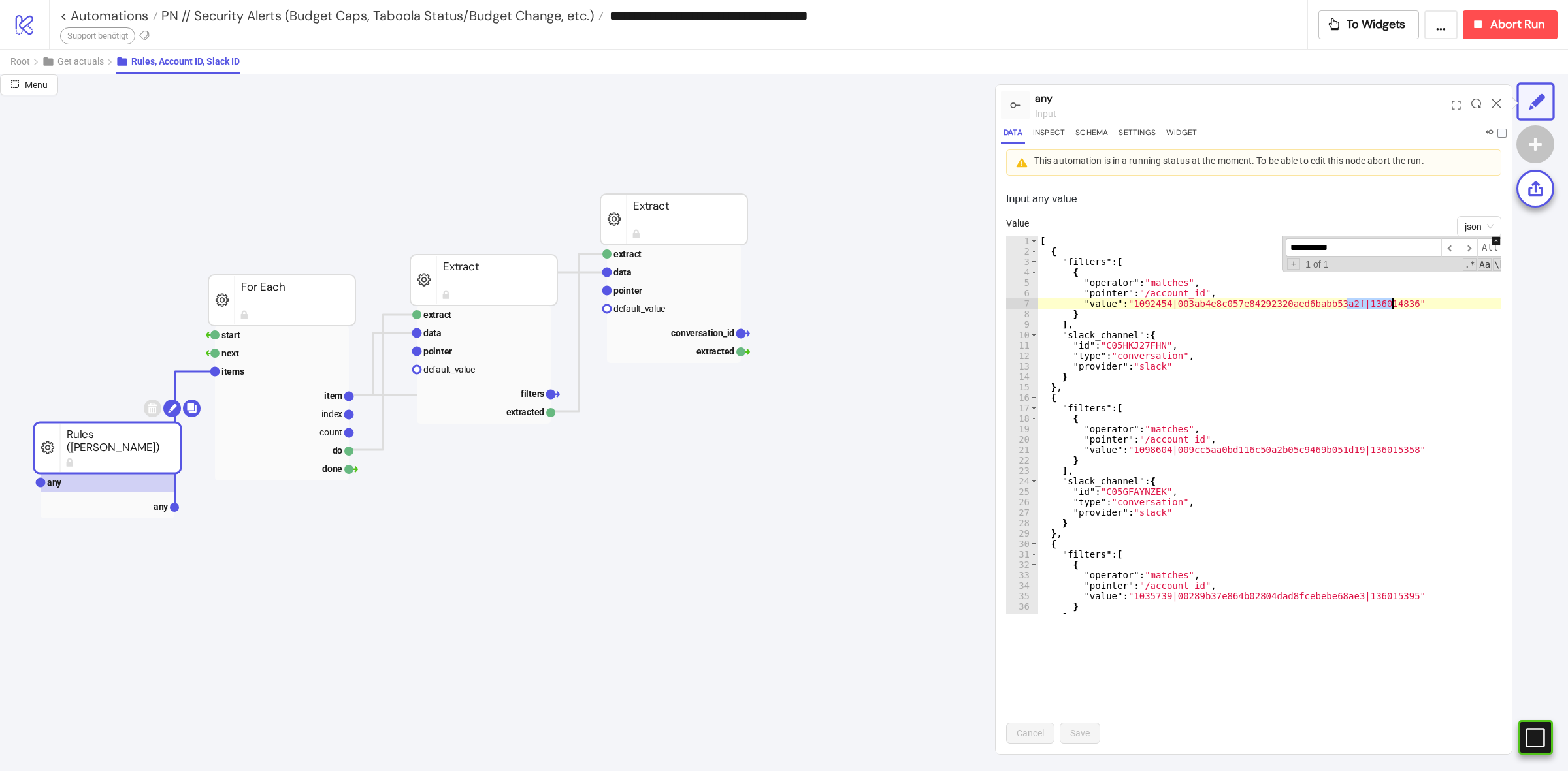
click at [1142, 304] on div "[ { "filters" : [ { "operator" : "matches" , "pointer" : "/account_id" , "value…" at bounding box center [1279, 436] width 482 height 400
drag, startPoint x: 1142, startPoint y: 304, endPoint x: 1160, endPoint y: 309, distance: 18.7
click at [1142, 305] on div "[ { "filters" : [ { "operator" : "matches" , "pointer" : "/account_id" , "value…" at bounding box center [1279, 436] width 482 height 400
click at [1227, 304] on div "[ { "filters" : [ { "operator" : "matches" , "pointer" : "/account_id" , "value…" at bounding box center [1279, 436] width 482 height 400
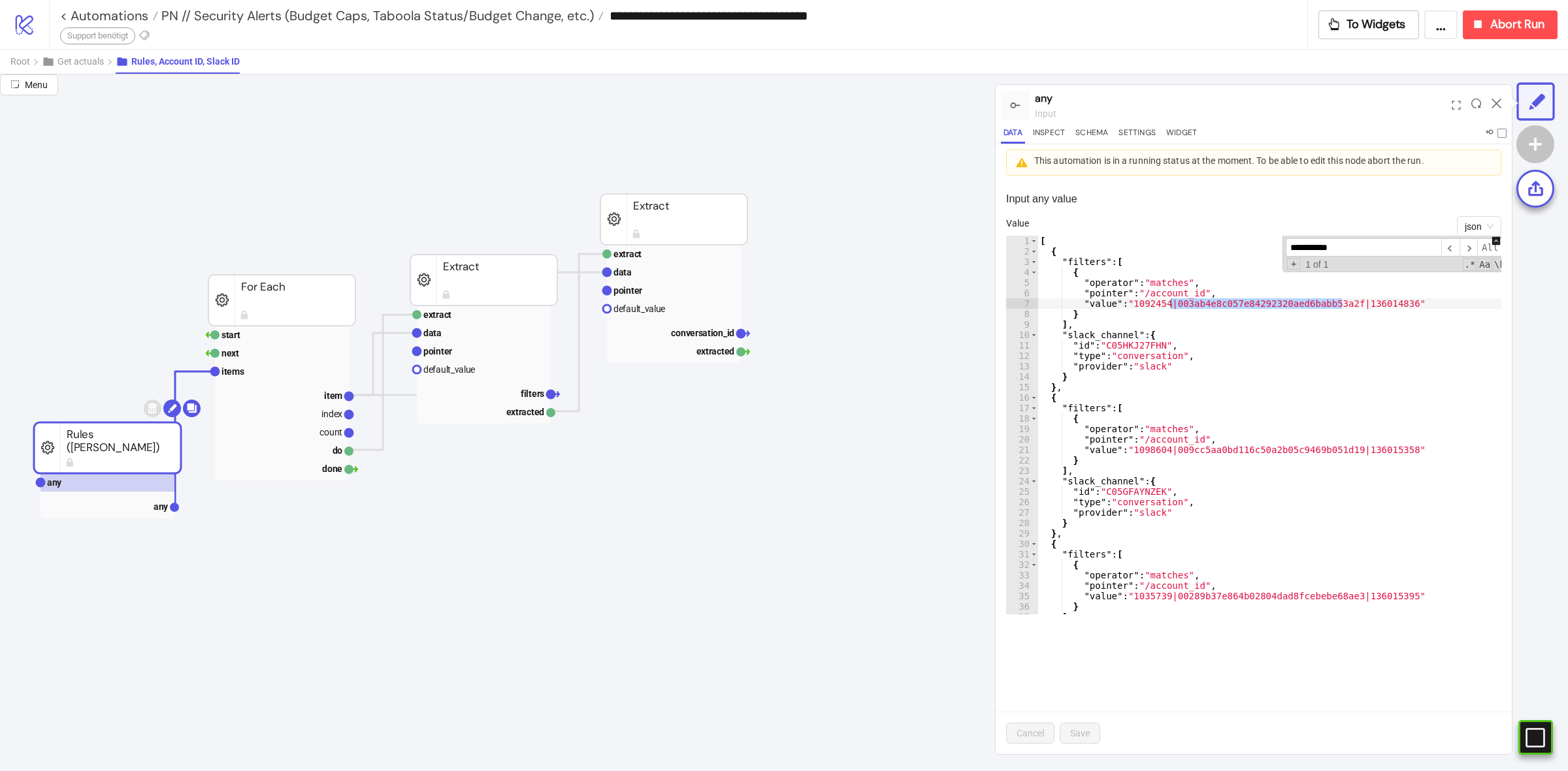
click at [1379, 353] on div "[ { "filters" : [ { "operator" : "matches" , "pointer" : "/account_id" , "value…" at bounding box center [1279, 436] width 482 height 400
click at [1377, 455] on div "[ { "filters" : [ { "operator" : "matches" , "pointer" : "/account_id" , "value…" at bounding box center [1279, 436] width 482 height 400
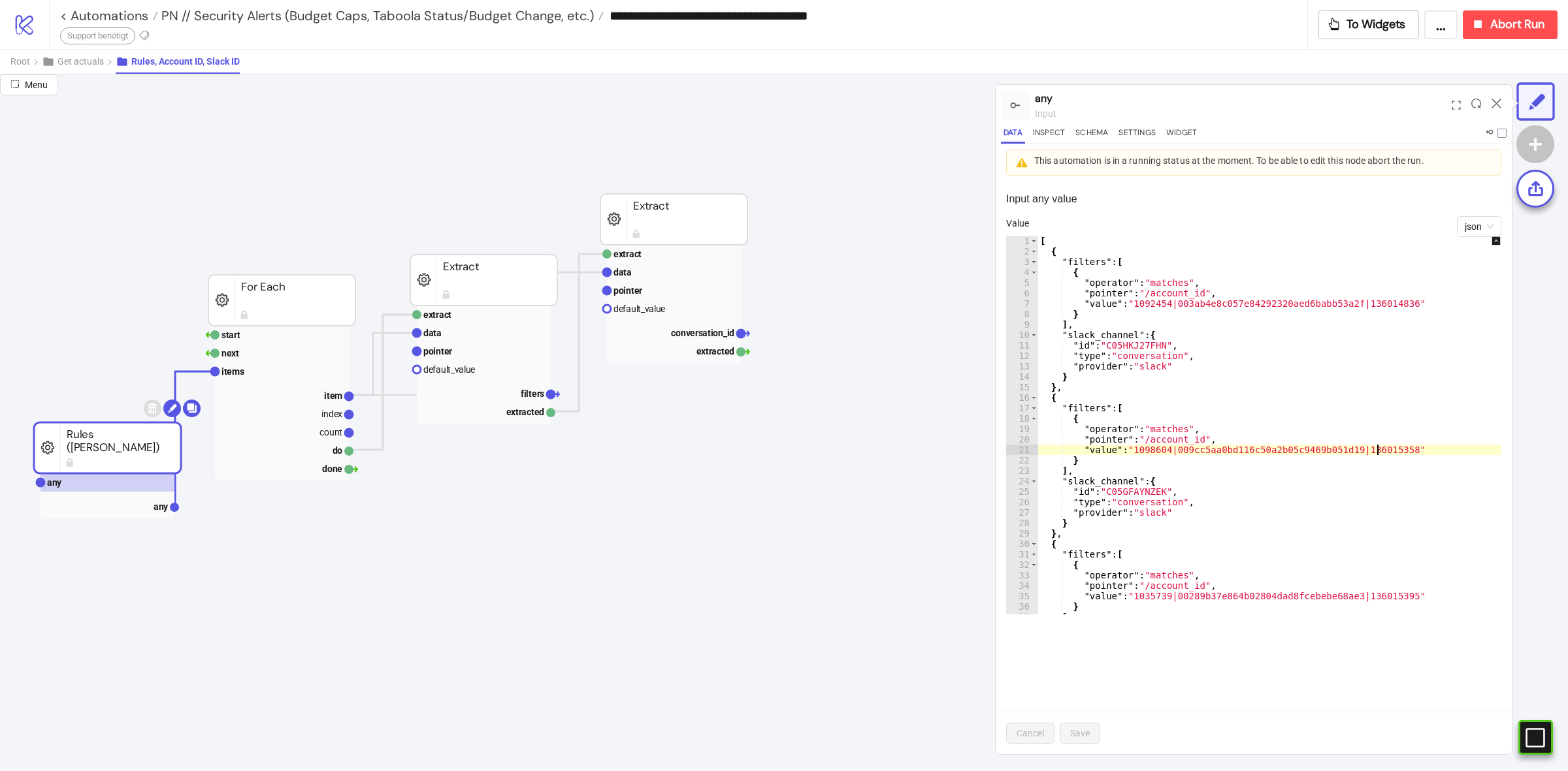
click at [1405, 363] on div "[ { "filters" : [ { "operator" : "matches" , "pointer" : "/account_id" , "value…" at bounding box center [1279, 436] width 482 height 400
click at [1418, 453] on div "[ { "filters" : [ { "operator" : "matches" , "pointer" : "/account_id" , "value…" at bounding box center [1279, 436] width 482 height 400
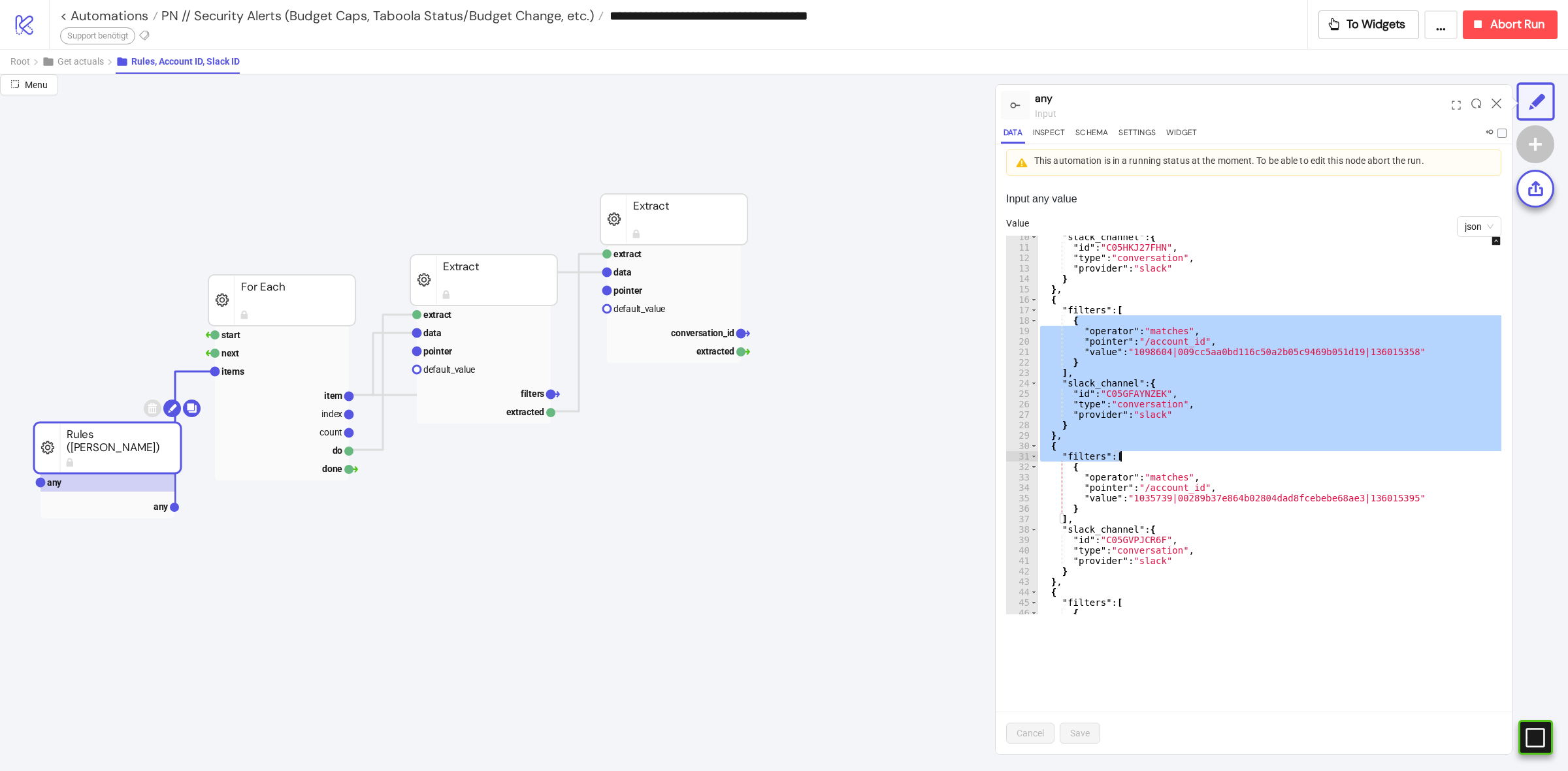
drag, startPoint x: 1487, startPoint y: 320, endPoint x: 1500, endPoint y: 429, distance: 109.8
click at [1500, 451] on div at bounding box center [1493, 425] width 15 height 379
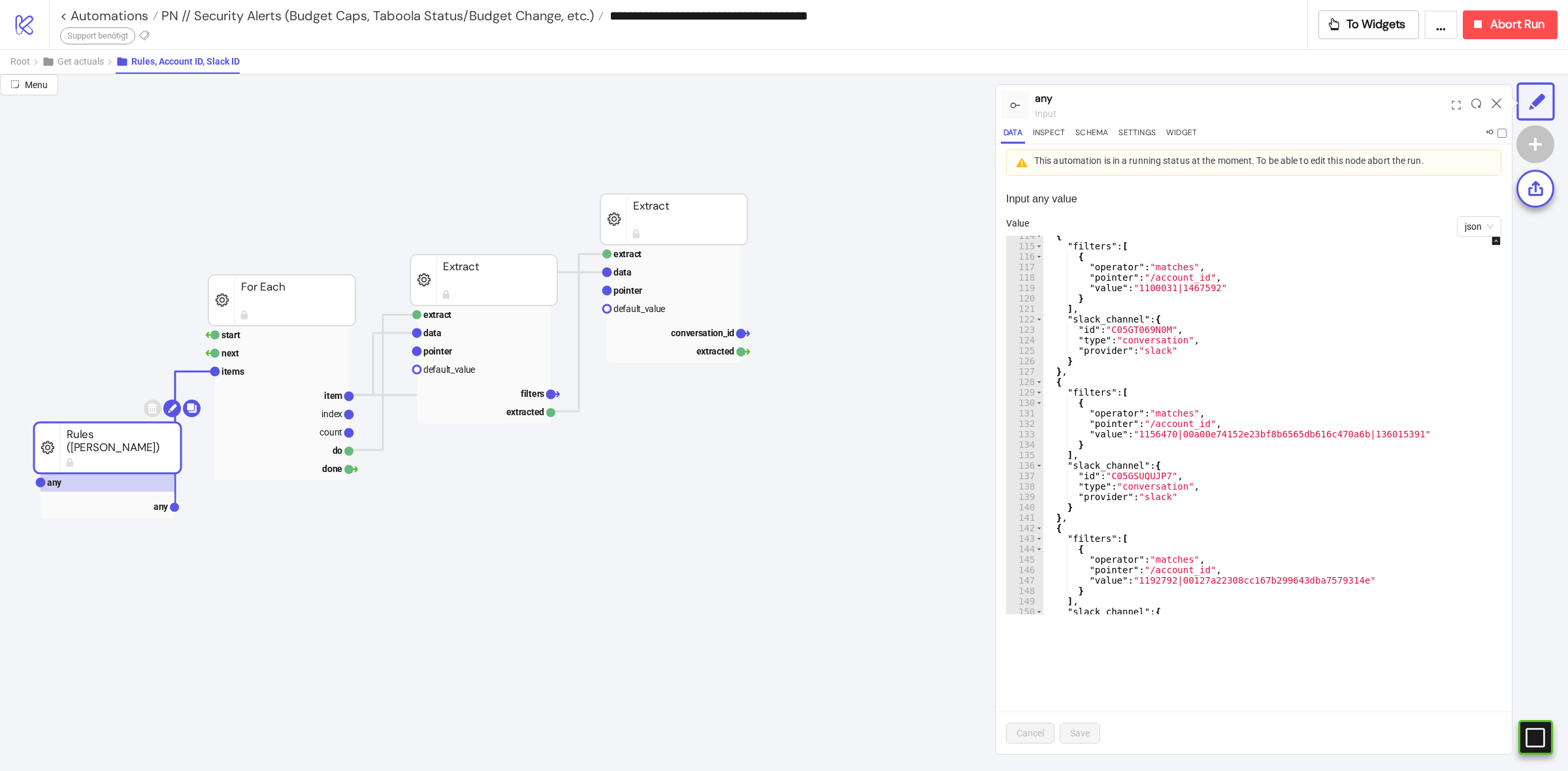
scroll to position [1251, 0]
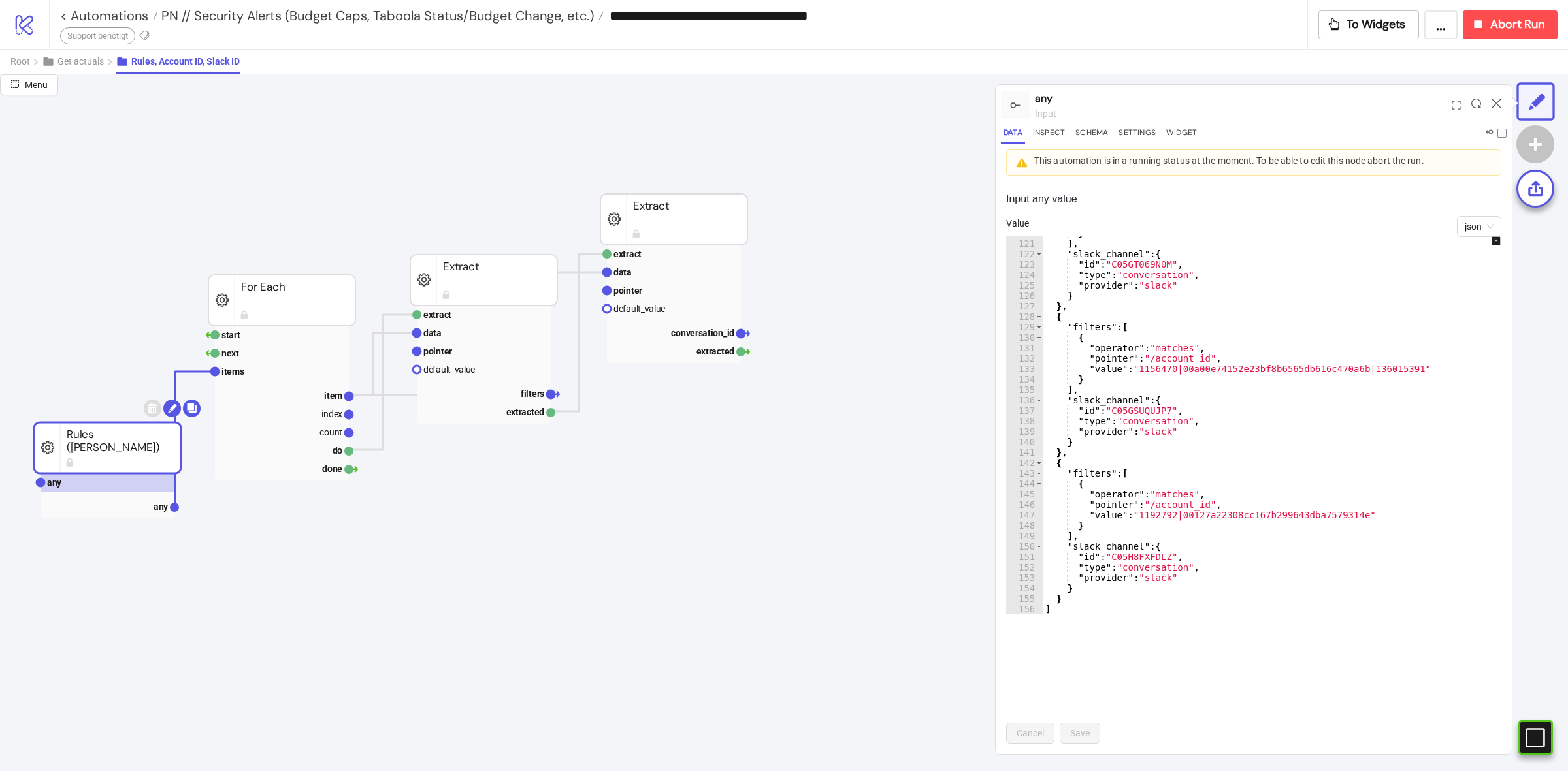
click at [1395, 426] on div "} ] , "slack_channel" : { "id" : "C05GT069N0M" , "type" : "conversation" , "pro…" at bounding box center [1284, 428] width 482 height 400
type textarea "**********"
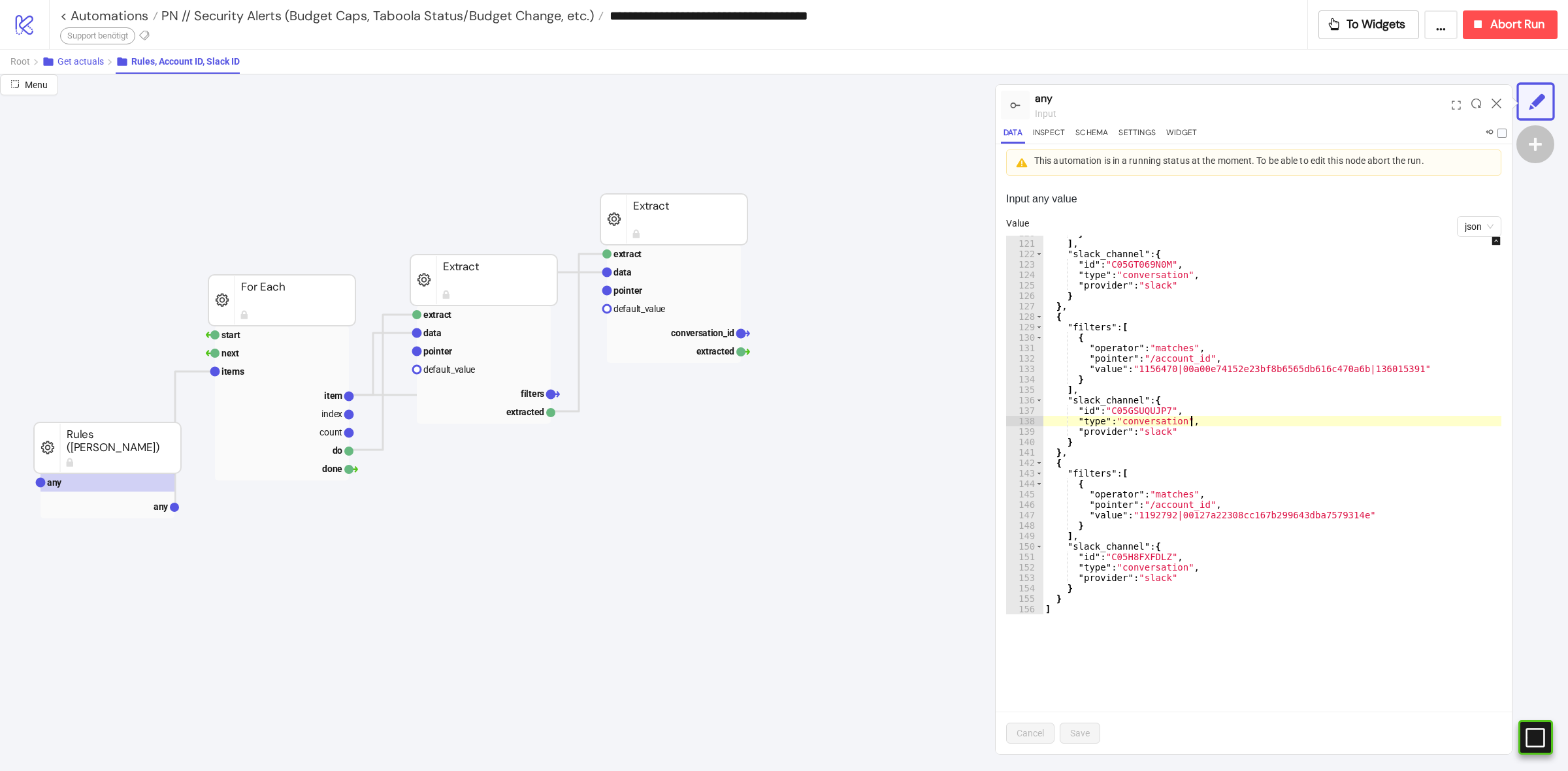
click at [80, 69] on button "Get actuals" at bounding box center [79, 61] width 74 height 24
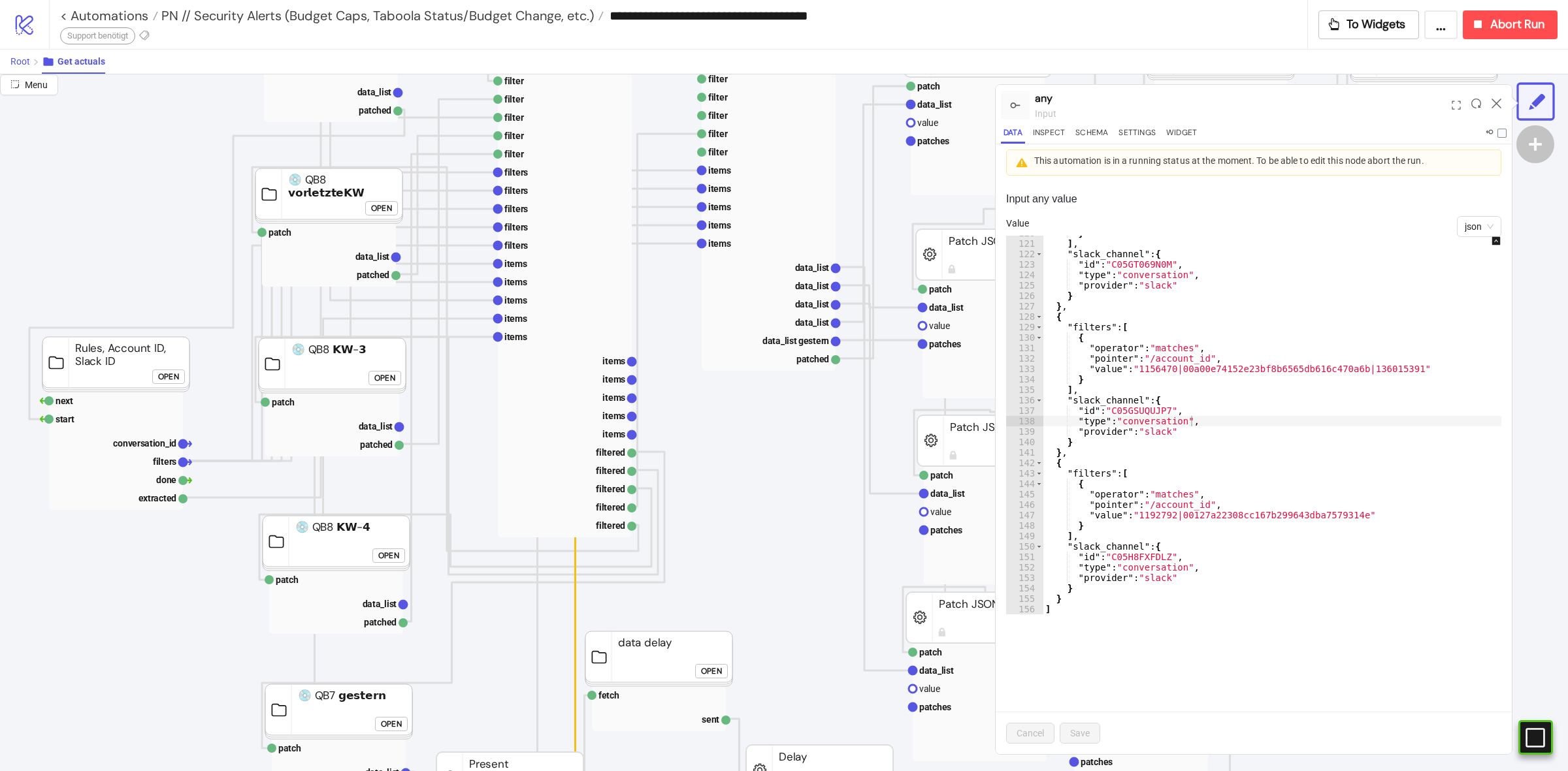
click at [34, 63] on button "Root" at bounding box center [26, 61] width 32 height 24
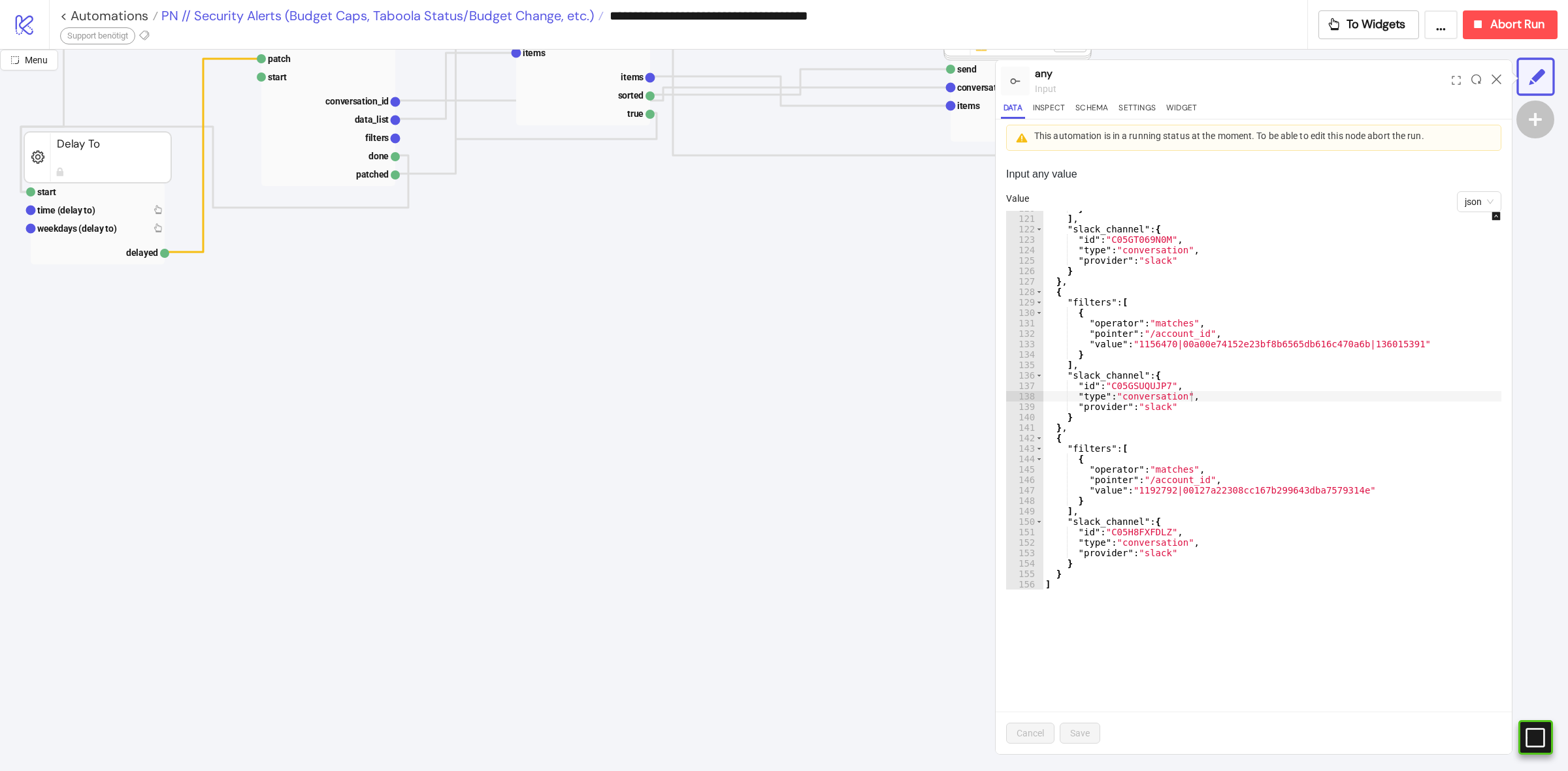
click at [569, 18] on span "PN // Security Alerts (Budget Caps, Taboola Status/Budget Change, etc.)" at bounding box center [375, 15] width 436 height 17
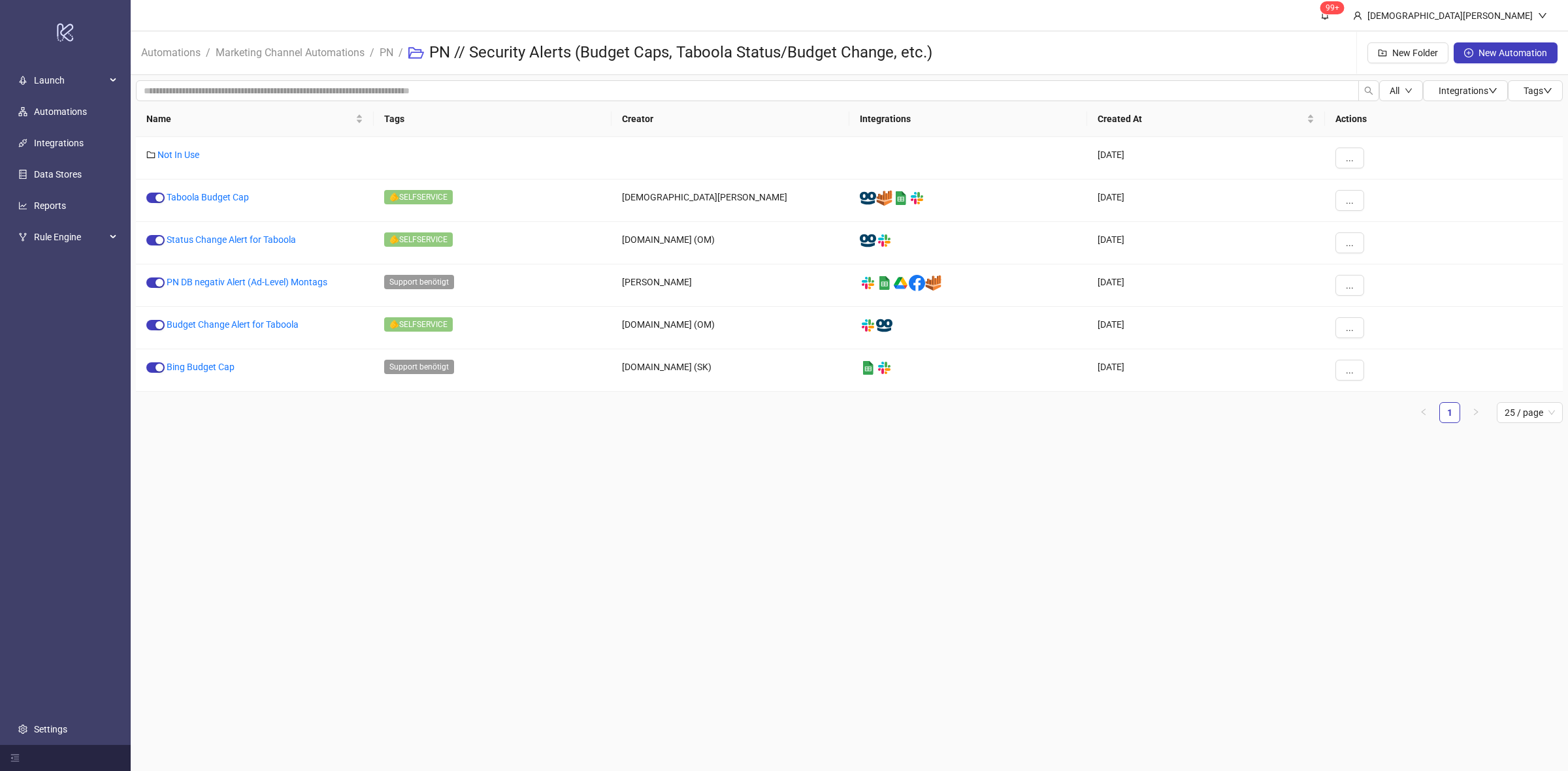
click at [792, 568] on main "99+ [PERSON_NAME] Automations / Marketing Channel Automations / PN / PN // Secu…" at bounding box center [849, 386] width 1437 height 771
